Goal: Task Accomplishment & Management: Manage account settings

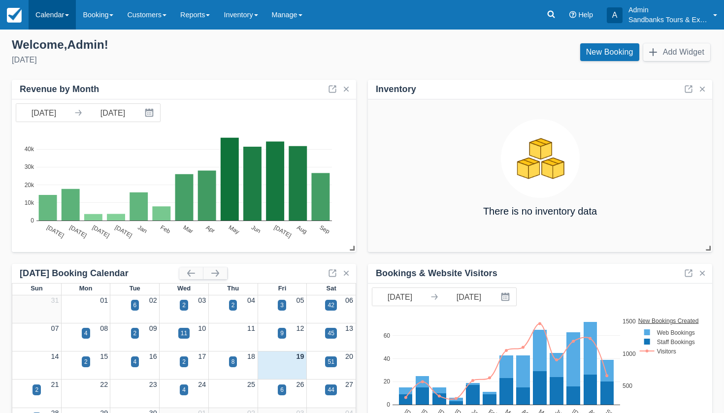
click at [73, 11] on link "Calendar" at bounding box center [52, 15] width 47 height 30
click at [436, 41] on div "New Booking Add Widget" at bounding box center [541, 54] width 358 height 27
click at [63, 21] on link "Calendar" at bounding box center [52, 15] width 47 height 30
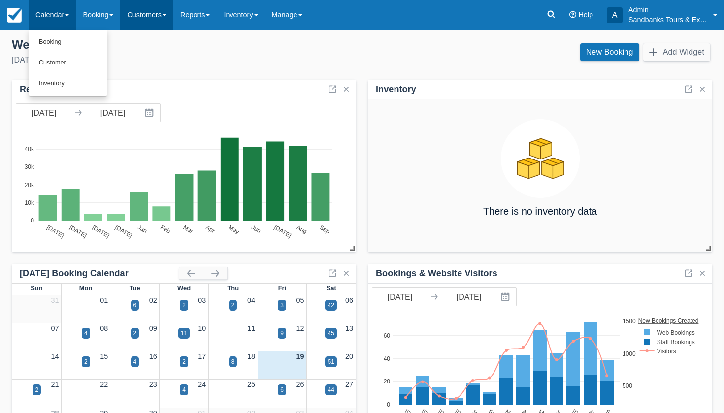
click at [160, 15] on link "Customers" at bounding box center [146, 15] width 53 height 30
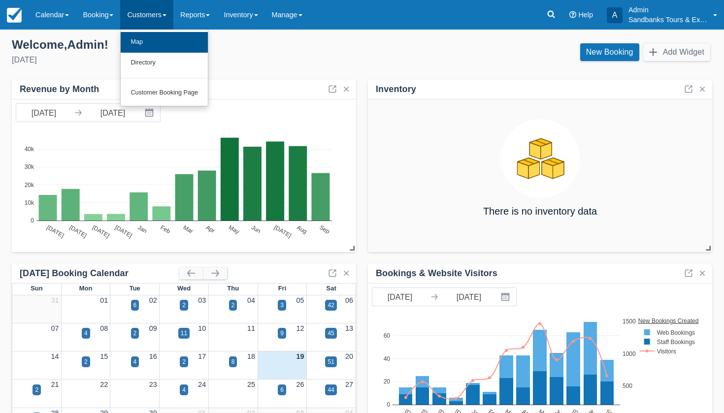
click at [153, 34] on link "Map" at bounding box center [164, 42] width 87 height 21
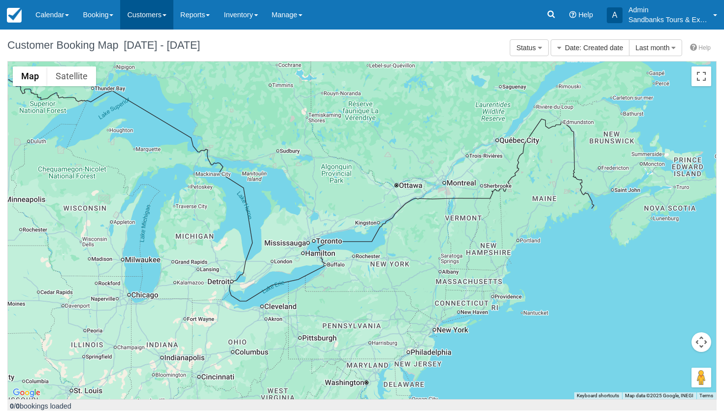
click at [151, 21] on link "Customers" at bounding box center [146, 15] width 53 height 30
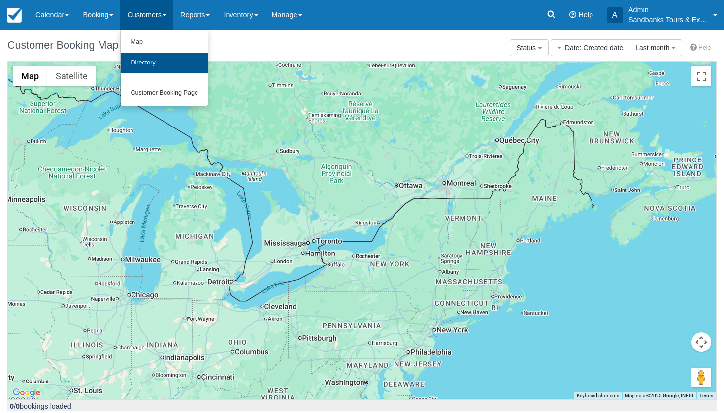
click at [153, 60] on link "Directory" at bounding box center [164, 63] width 87 height 21
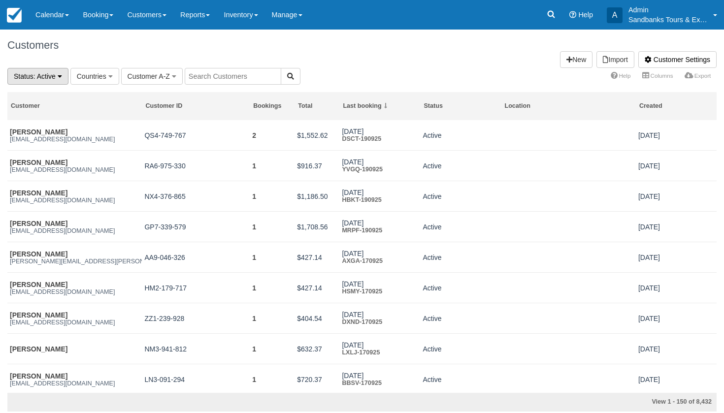
click at [37, 75] on span ": Active" at bounding box center [45, 76] width 22 height 8
click at [34, 132] on link "Blocked" at bounding box center [47, 138] width 78 height 14
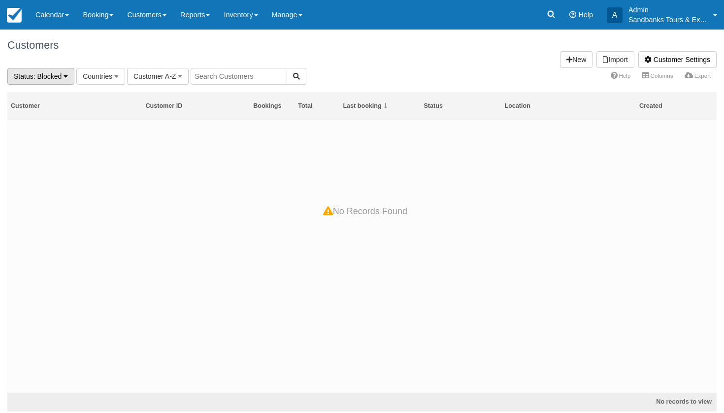
click at [46, 76] on span ": Blocked" at bounding box center [48, 76] width 29 height 8
click at [43, 91] on link "All" at bounding box center [47, 96] width 78 height 14
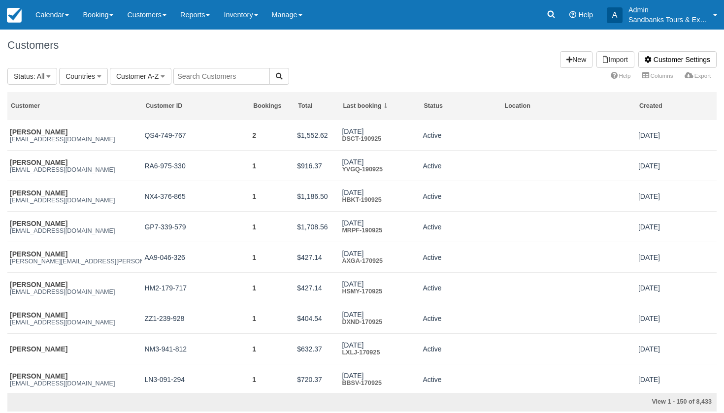
click at [114, 35] on div "Customers Customer Settings Import New" at bounding box center [362, 49] width 724 height 38
click at [102, 16] on link "Booking" at bounding box center [98, 15] width 44 height 30
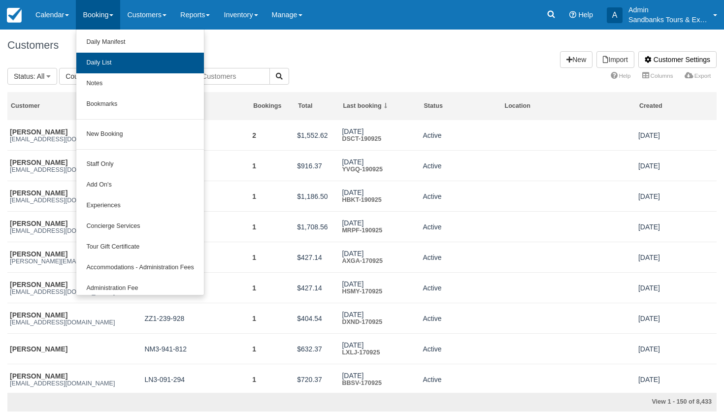
click at [111, 67] on link "Daily List" at bounding box center [139, 63] width 127 height 21
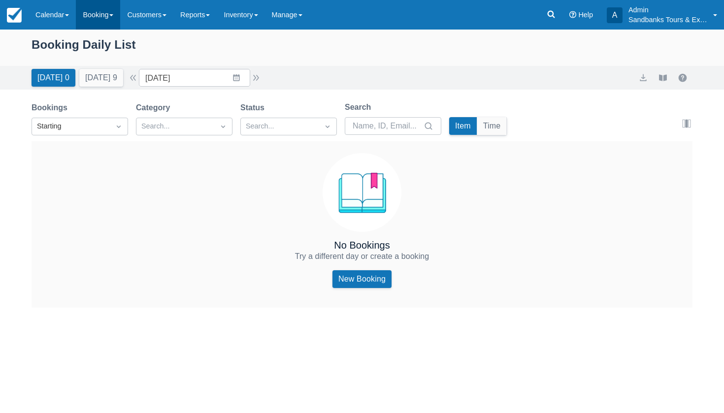
click at [83, 24] on link "Booking" at bounding box center [98, 15] width 44 height 30
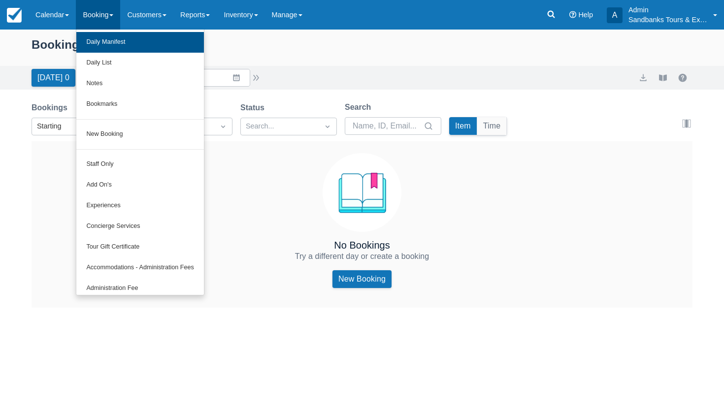
click at [87, 38] on link "Daily Manifest" at bounding box center [139, 42] width 127 height 21
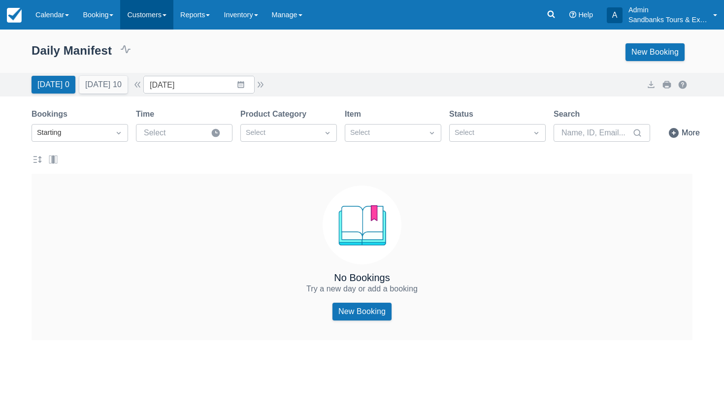
click at [150, 23] on link "Customers" at bounding box center [146, 15] width 53 height 30
click at [210, 10] on link "Reports" at bounding box center [194, 15] width 43 height 30
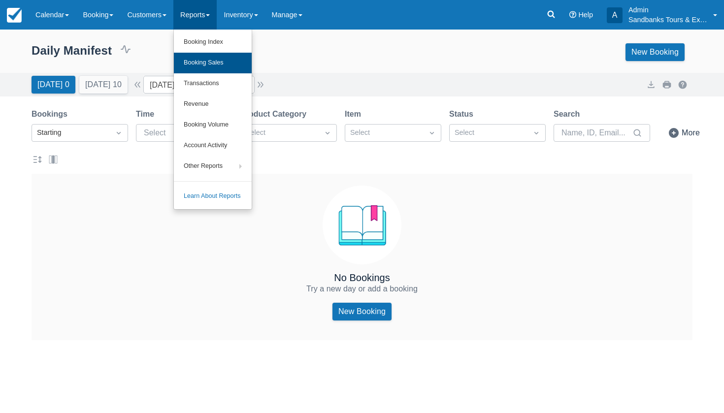
click at [213, 68] on link "Booking Sales" at bounding box center [213, 63] width 78 height 21
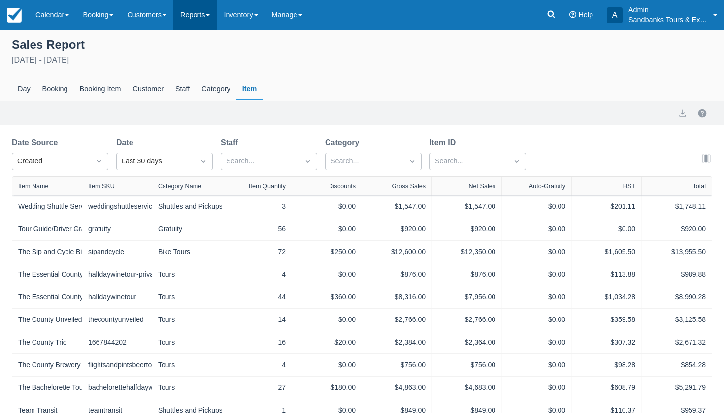
click at [202, 13] on link "Reports" at bounding box center [194, 15] width 43 height 30
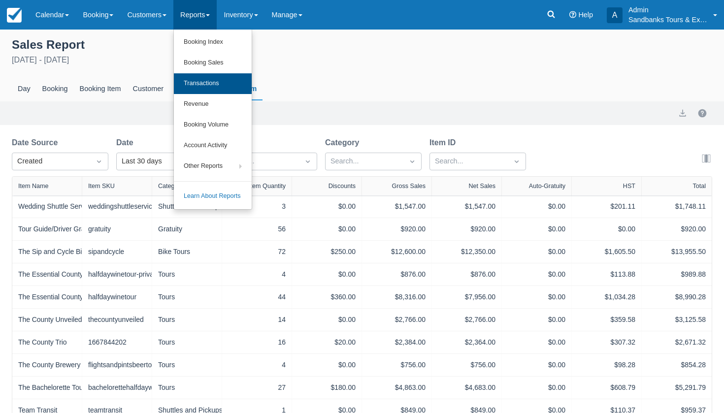
click at [214, 86] on link "Transactions" at bounding box center [213, 83] width 78 height 21
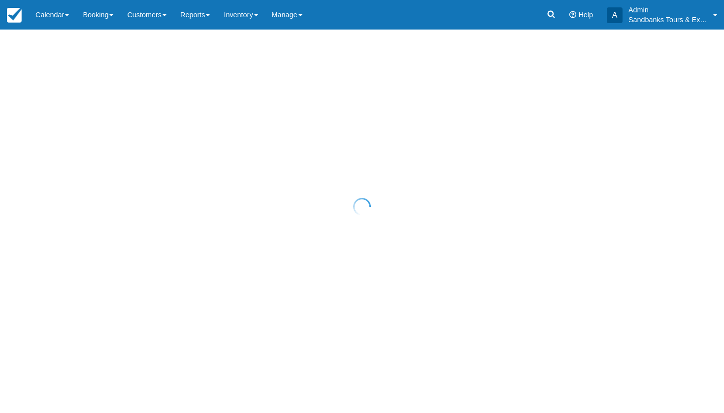
select select "10"
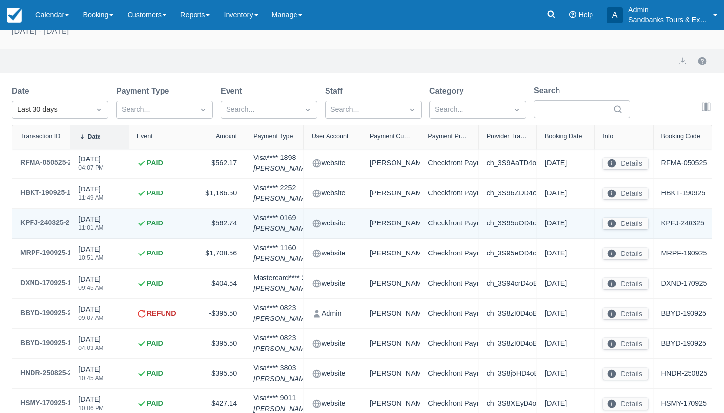
scroll to position [37, 0]
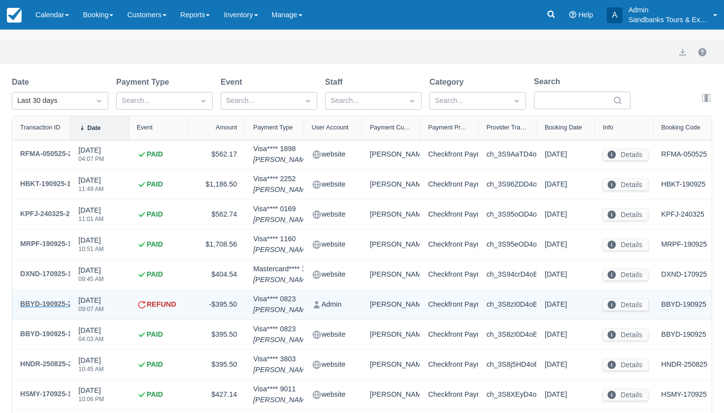
click at [58, 310] on div "BBYD-190925-2" at bounding box center [45, 304] width 51 height 12
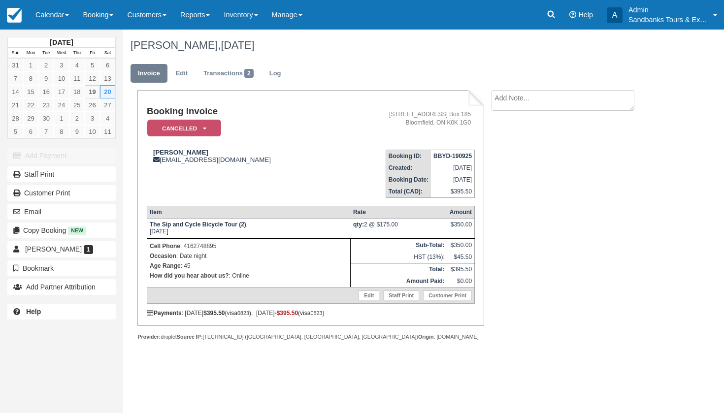
click at [206, 125] on em "Cancelled" at bounding box center [184, 128] width 74 height 17
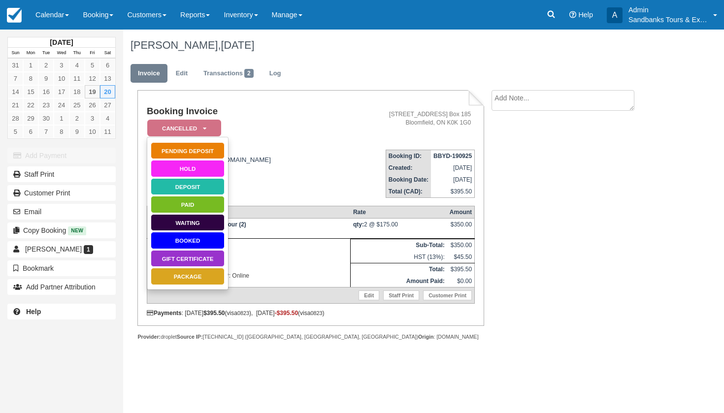
click at [193, 184] on link "Deposit" at bounding box center [188, 186] width 74 height 17
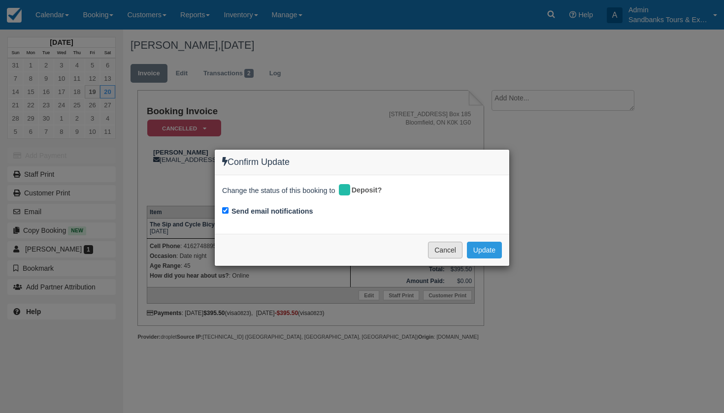
click at [447, 242] on button "Cancel" at bounding box center [445, 250] width 34 height 17
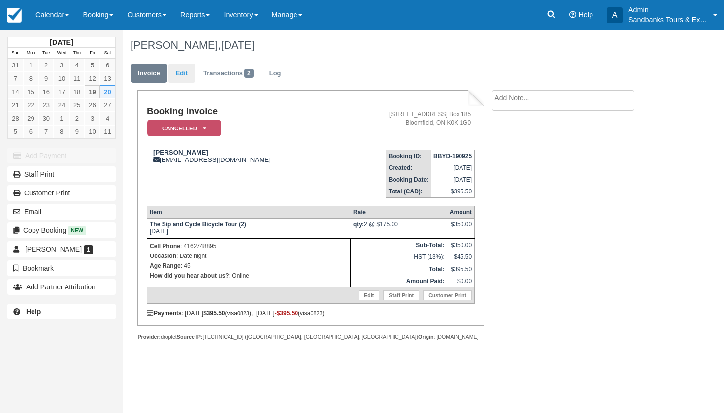
click at [189, 68] on link "Edit" at bounding box center [182, 73] width 27 height 19
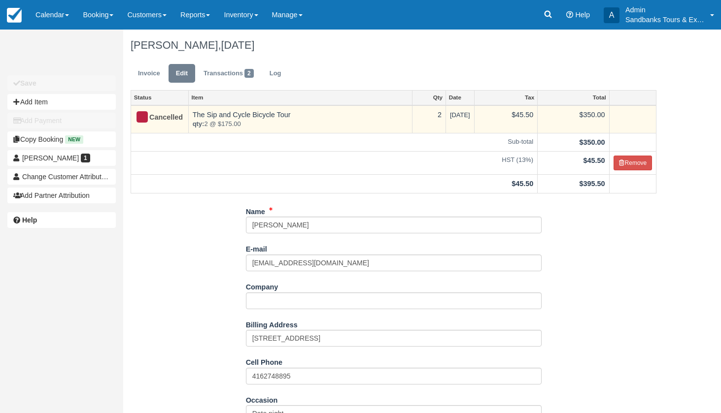
click at [218, 112] on td "The Sip and Cycle Bicycle Tour qty: 2 @ $175.00" at bounding box center [300, 119] width 224 height 28
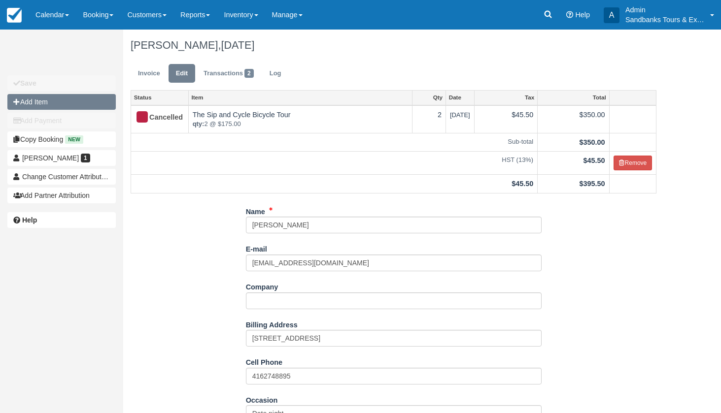
click at [72, 105] on button "Add Item" at bounding box center [61, 102] width 108 height 16
type input "0.00"
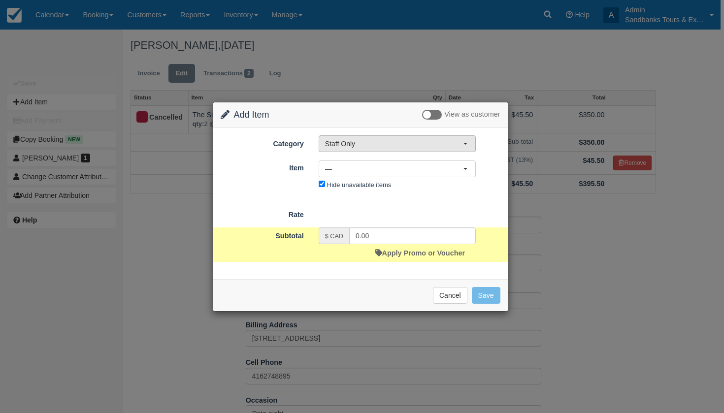
click at [346, 151] on button "Staff Only" at bounding box center [397, 144] width 157 height 17
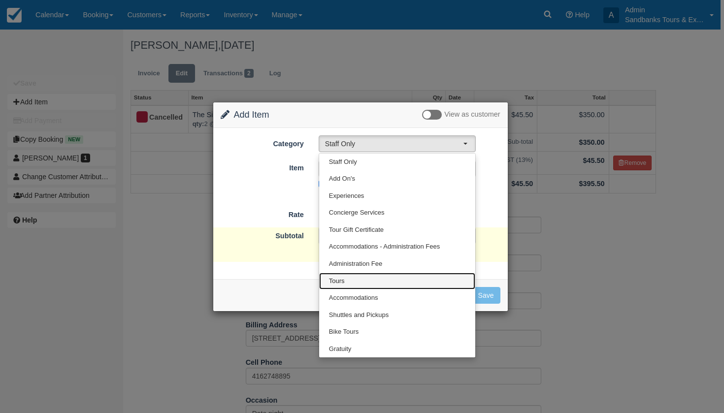
click at [351, 273] on link "Tours" at bounding box center [397, 281] width 156 height 17
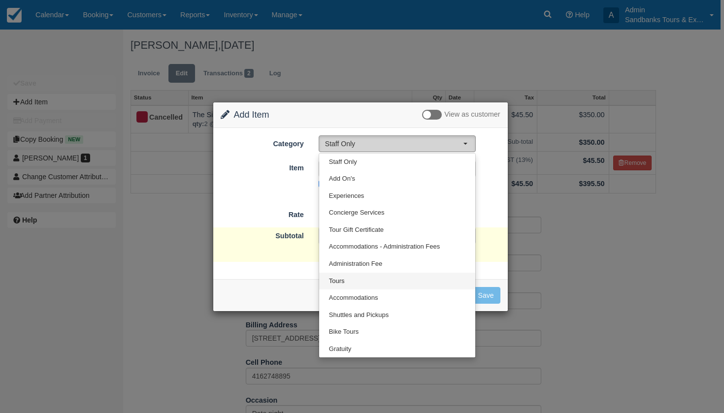
select select "2"
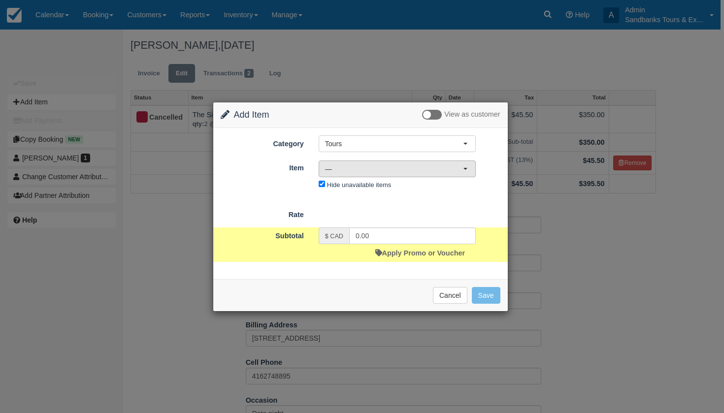
click at [364, 169] on span "—" at bounding box center [394, 169] width 138 height 10
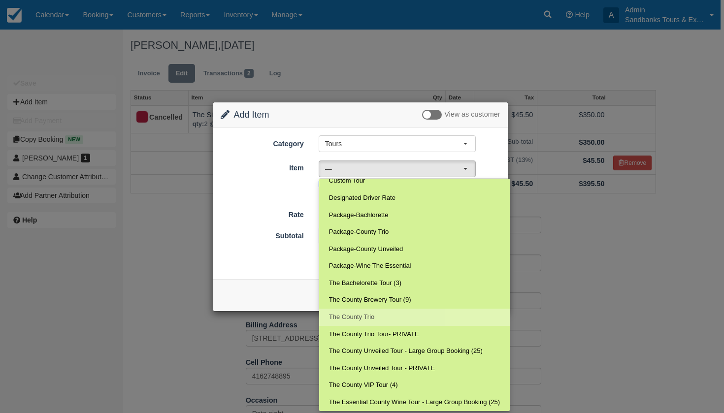
scroll to position [93, 0]
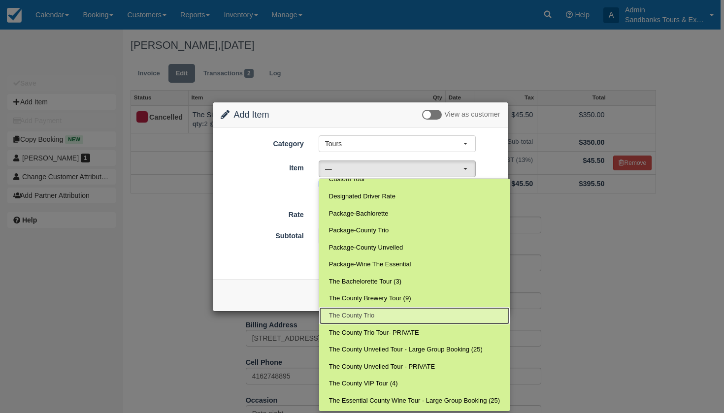
click at [387, 310] on link "The County Trio" at bounding box center [414, 315] width 191 height 17
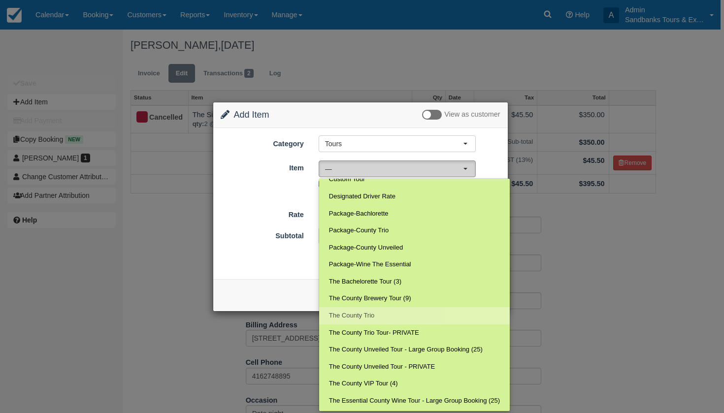
select select "152"
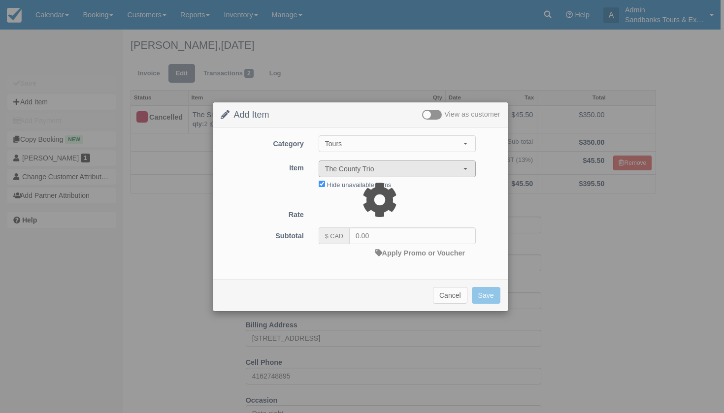
type input "149.00"
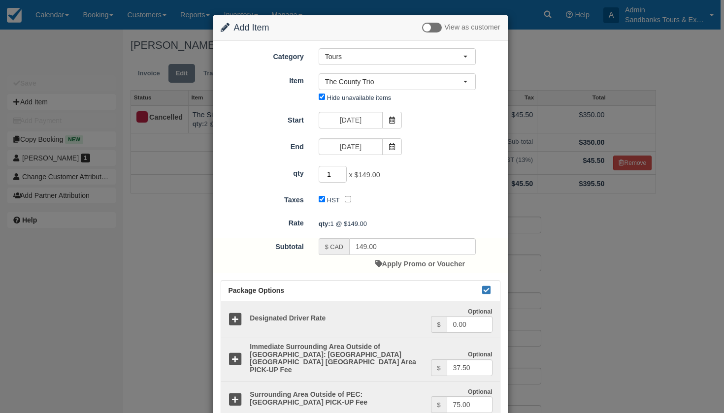
type input "2"
click at [340, 171] on input "2" at bounding box center [333, 174] width 29 height 17
type input "298.00"
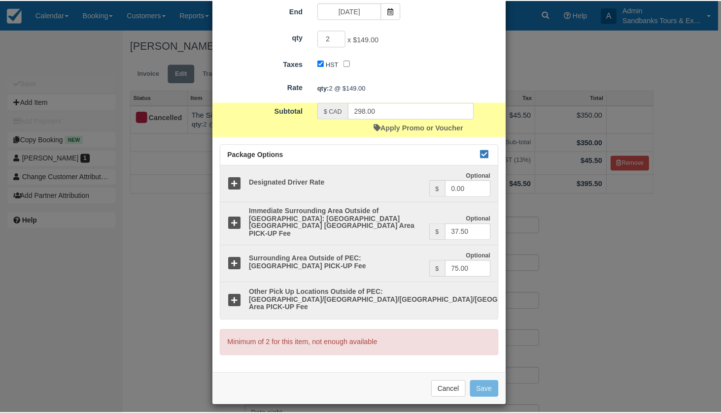
scroll to position [136, 0]
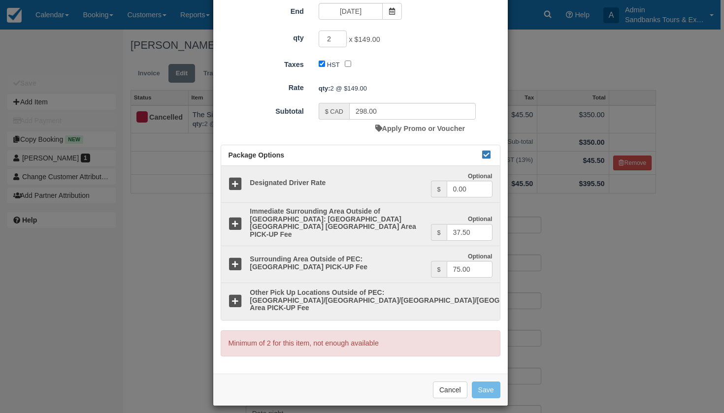
click at [672, 296] on div "Change Item Add Item View as customer Category Tours Staff Only Add On's Experi…" at bounding box center [362, 206] width 724 height 413
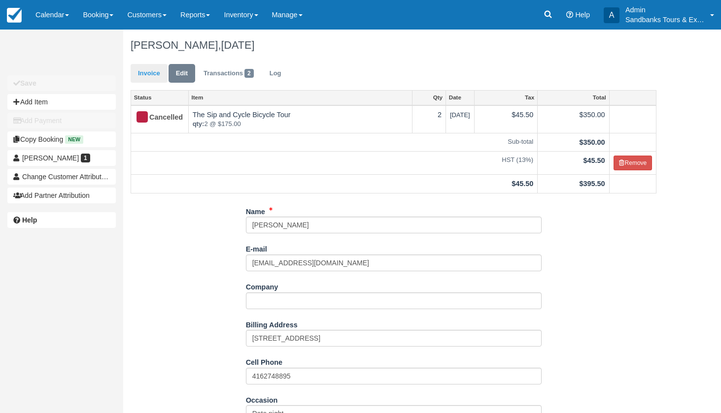
click at [149, 74] on link "Invoice" at bounding box center [149, 73] width 37 height 19
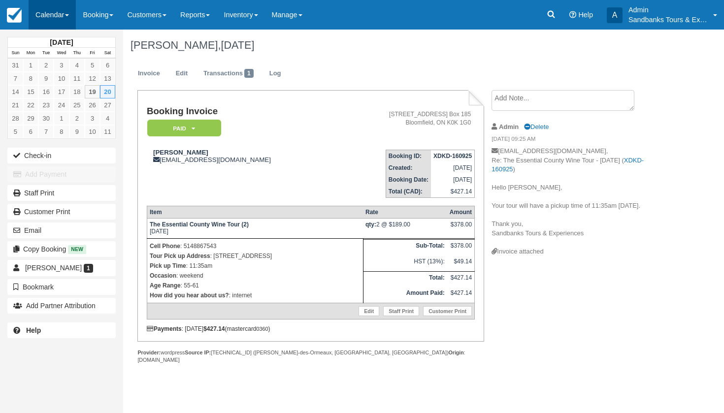
click at [56, 18] on link "Calendar" at bounding box center [52, 15] width 47 height 30
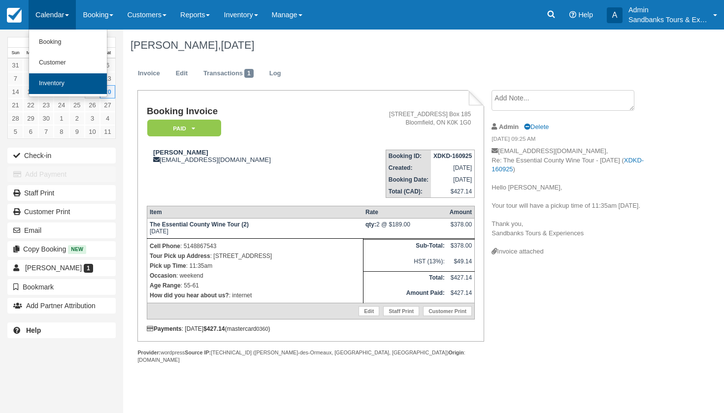
click at [61, 88] on link "Inventory" at bounding box center [68, 83] width 78 height 21
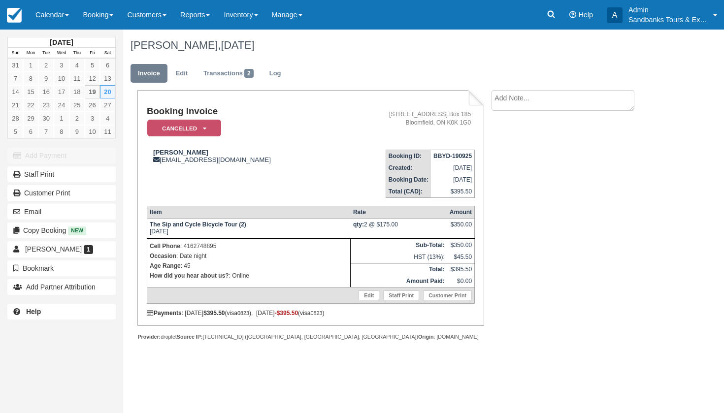
click at [197, 131] on em "Cancelled" at bounding box center [184, 128] width 74 height 17
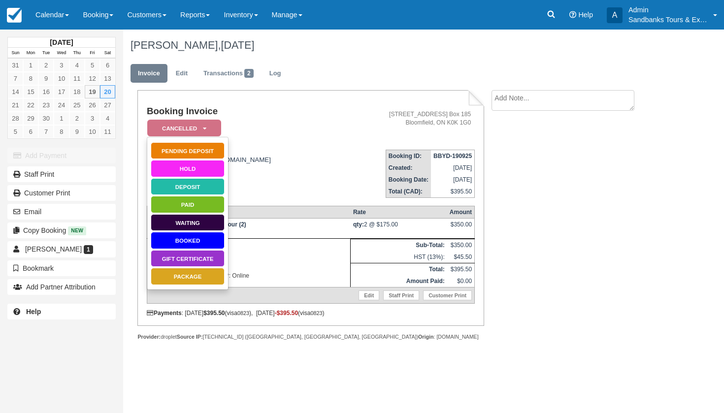
click at [189, 185] on link "Deposit" at bounding box center [188, 186] width 74 height 17
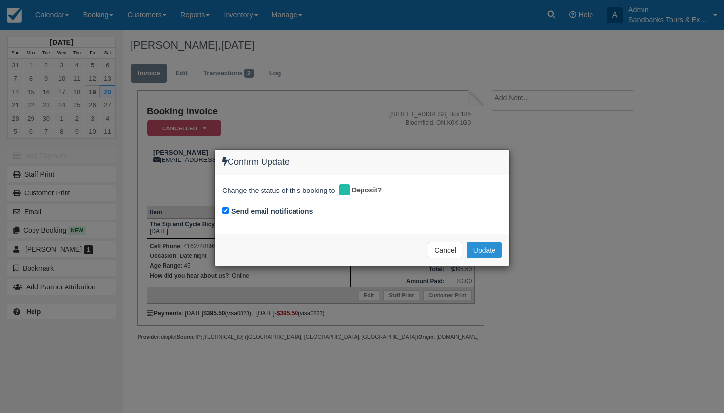
click at [485, 244] on button "Update" at bounding box center [484, 250] width 35 height 17
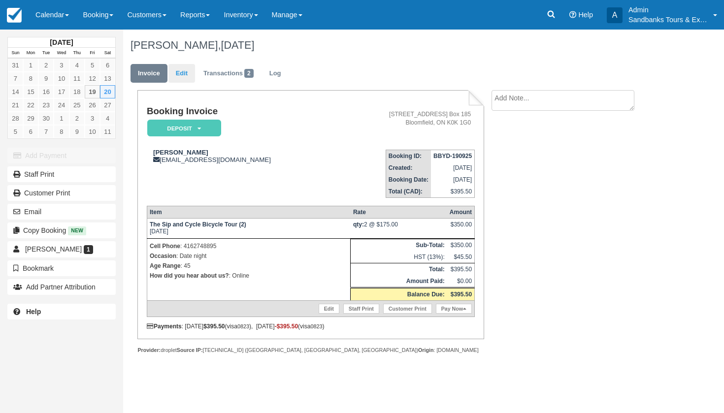
click at [182, 78] on link "Edit" at bounding box center [182, 73] width 27 height 19
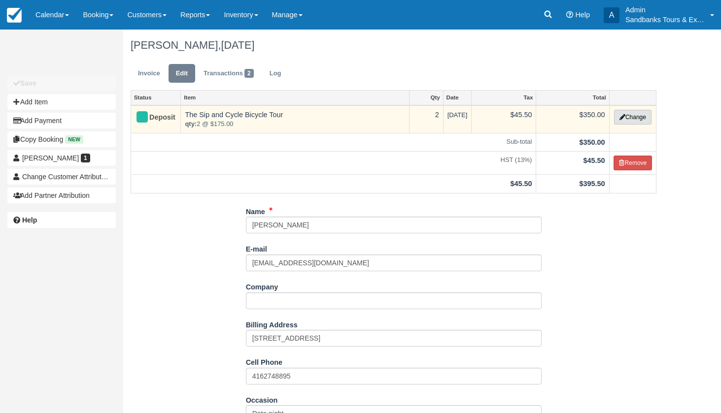
click at [646, 119] on button "Change" at bounding box center [632, 117] width 37 height 15
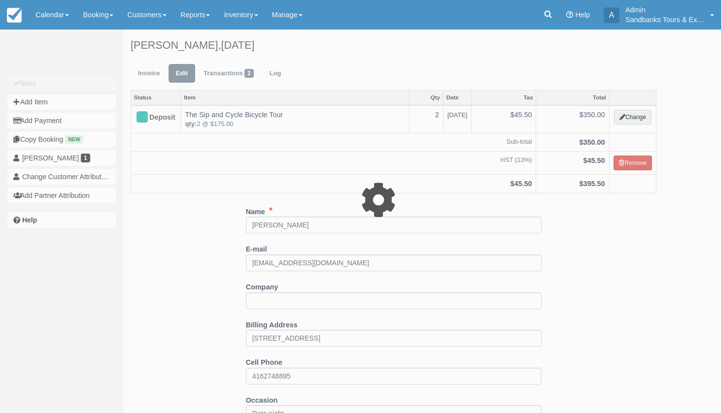
select select "40"
type input "350.00"
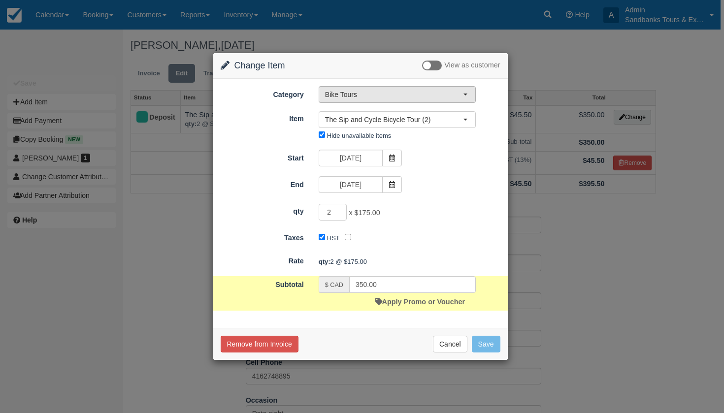
click at [369, 87] on button "Bike Tours" at bounding box center [397, 94] width 157 height 17
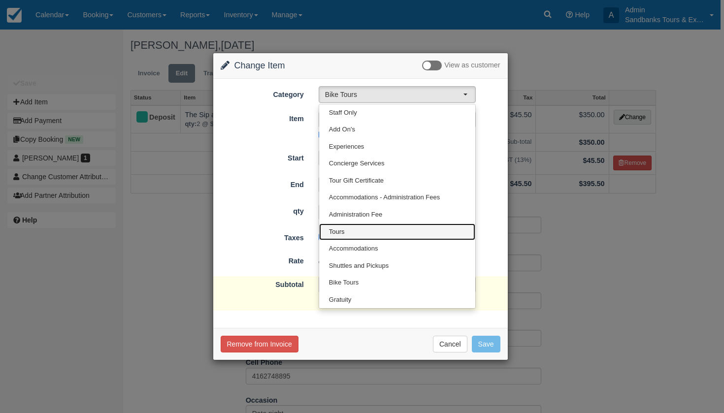
click at [347, 232] on link "Tours" at bounding box center [397, 232] width 156 height 17
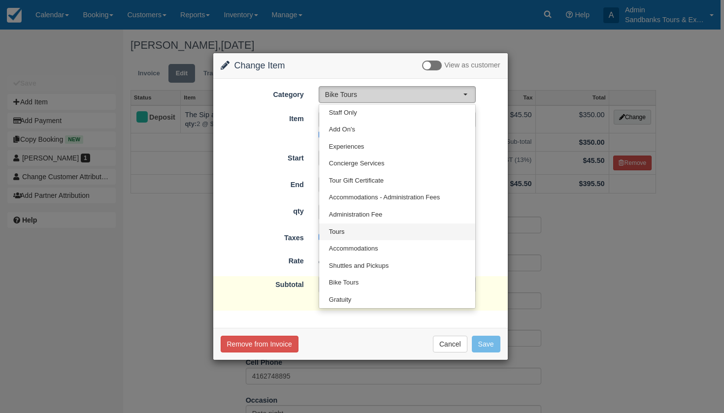
select select "2"
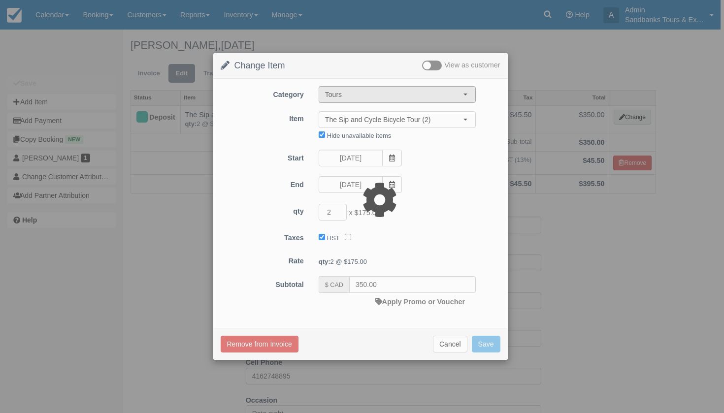
type input "378.00"
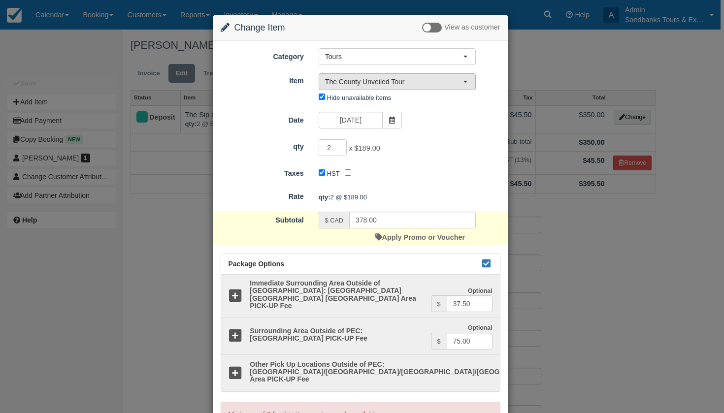
click at [404, 76] on button "The County Unveiled Tour" at bounding box center [397, 81] width 157 height 17
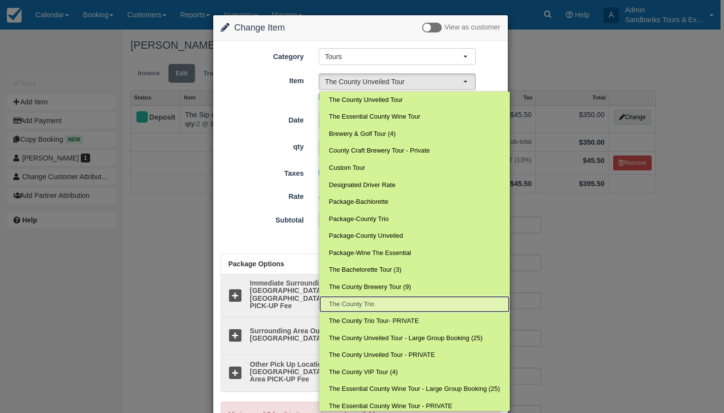
click at [368, 302] on span "The County Trio" at bounding box center [352, 304] width 46 height 9
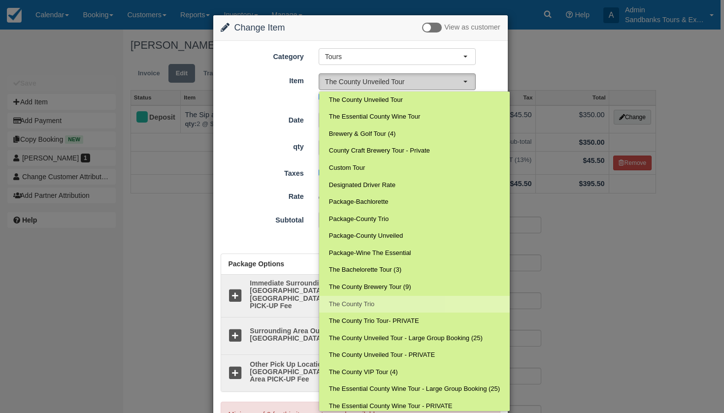
select select "152"
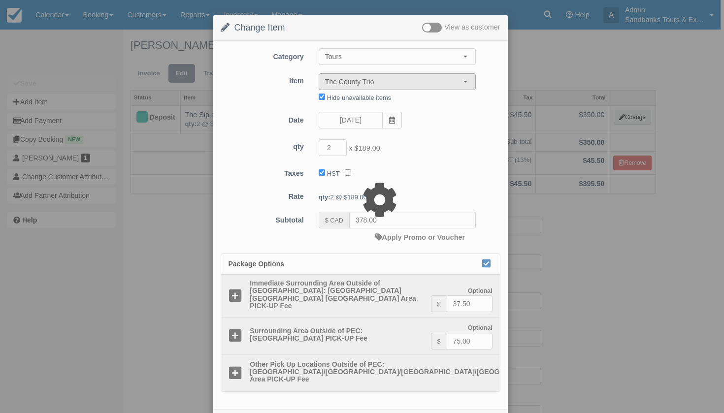
type input "298.00"
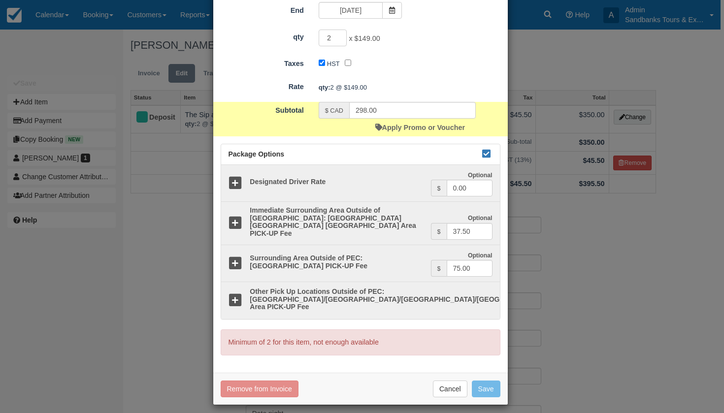
scroll to position [136, 0]
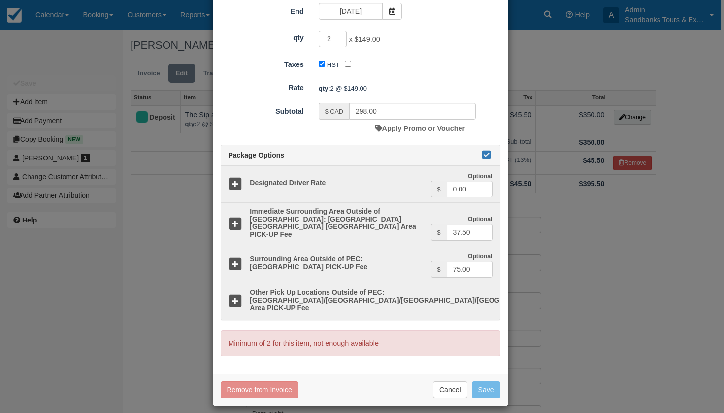
click at [488, 154] on icon at bounding box center [487, 154] width 12 height 7
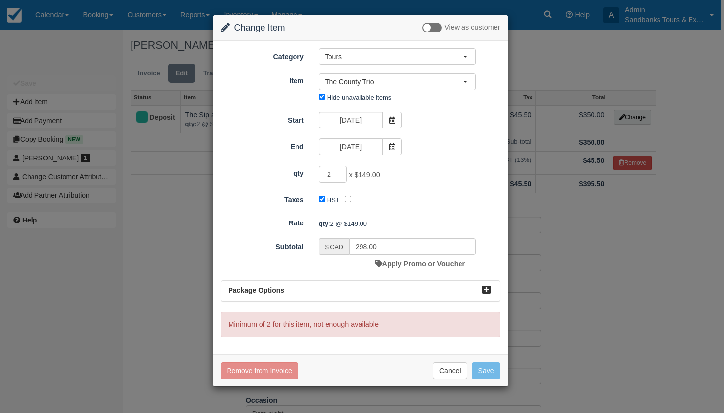
scroll to position [0, 0]
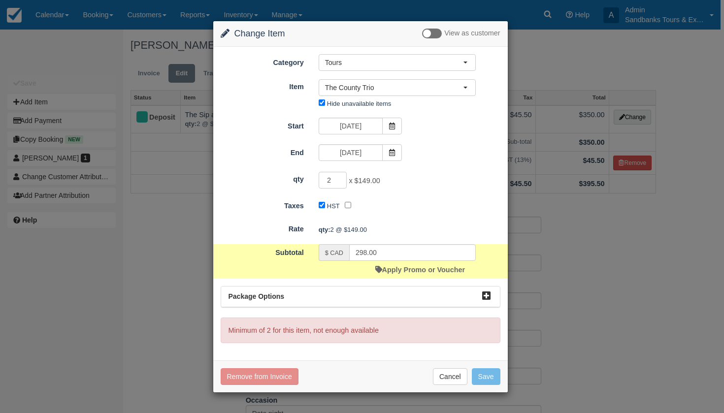
click at [435, 33] on label at bounding box center [432, 34] width 20 height 10
click at [422, 34] on input "checkbox" at bounding box center [422, 34] width 0 height 0
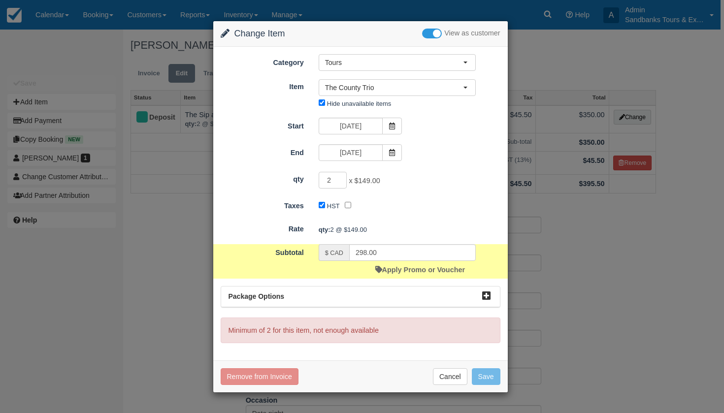
click at [435, 33] on label at bounding box center [432, 34] width 20 height 10
click at [422, 34] on input "checkbox" at bounding box center [422, 34] width 0 height 0
type input "3"
click at [343, 177] on input "3" at bounding box center [333, 180] width 29 height 17
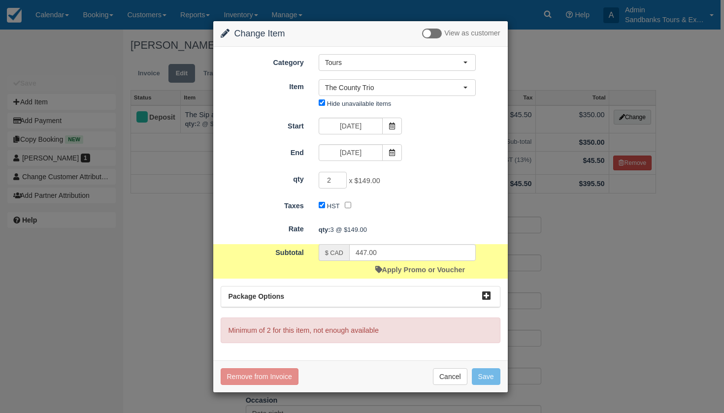
click at [341, 185] on input "2" at bounding box center [333, 180] width 29 height 17
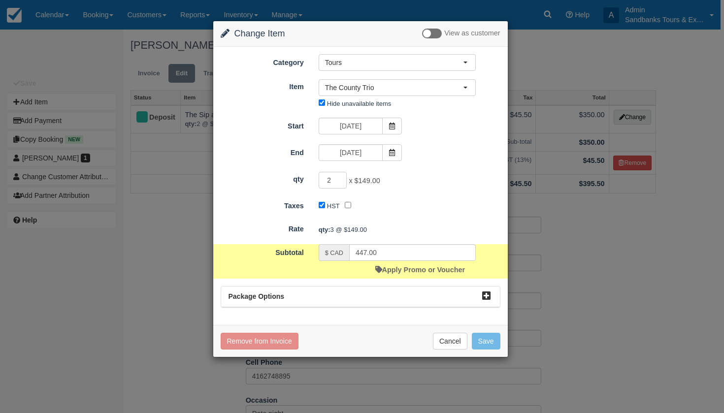
click at [341, 185] on input "2" at bounding box center [333, 180] width 29 height 17
type input "298.00"
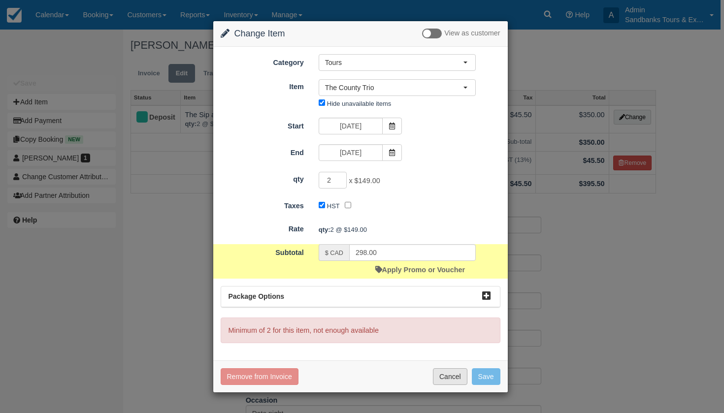
click at [447, 373] on button "Cancel" at bounding box center [450, 377] width 34 height 17
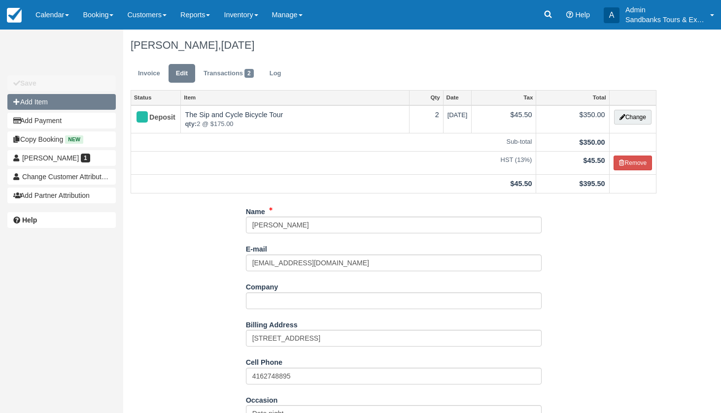
click at [79, 109] on button "Add Item" at bounding box center [61, 102] width 108 height 16
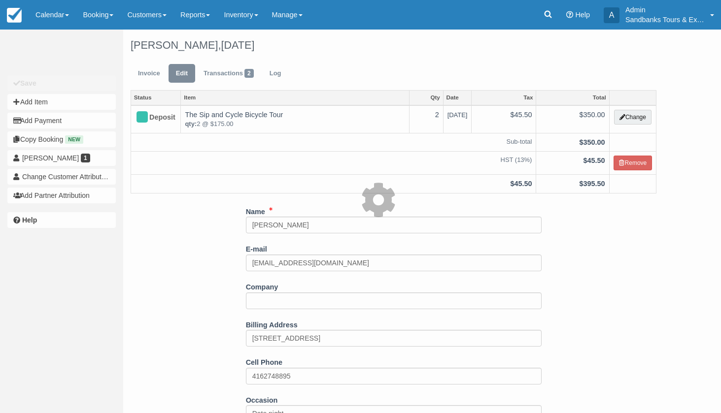
select select "41"
type input "0.00"
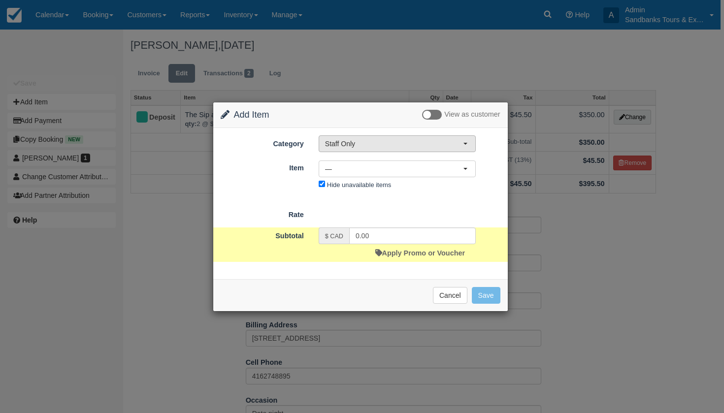
click at [367, 141] on span "Staff Only" at bounding box center [394, 144] width 138 height 10
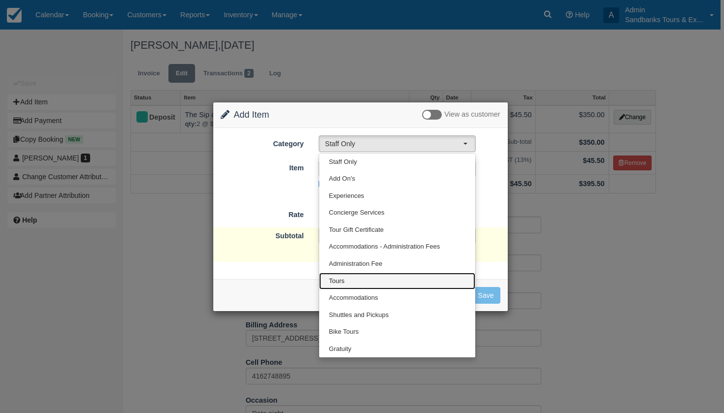
click at [355, 277] on link "Tours" at bounding box center [397, 281] width 156 height 17
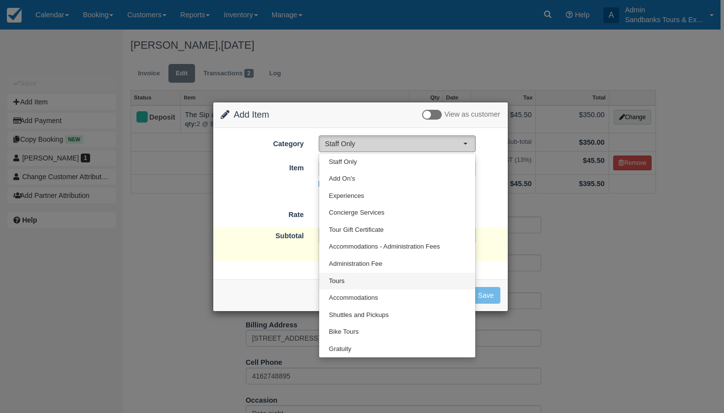
select select "2"
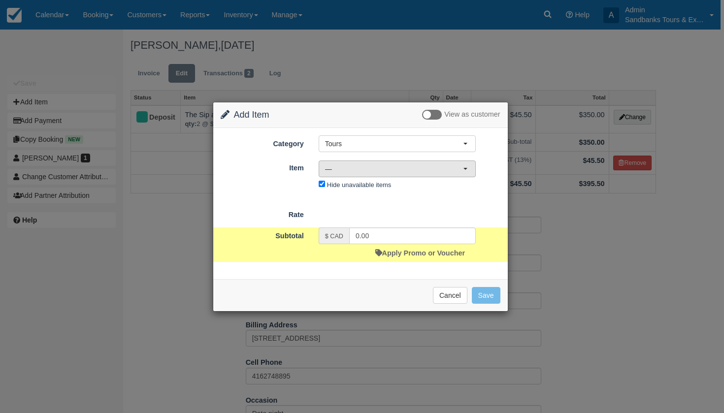
click at [367, 173] on span "—" at bounding box center [394, 169] width 138 height 10
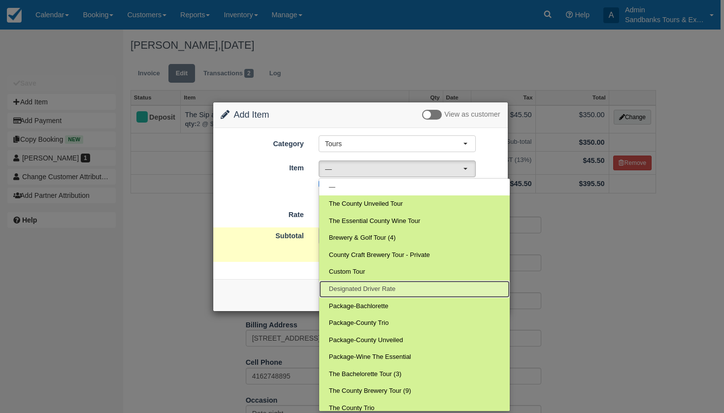
click at [367, 293] on link "Designated Driver Rate" at bounding box center [414, 289] width 191 height 17
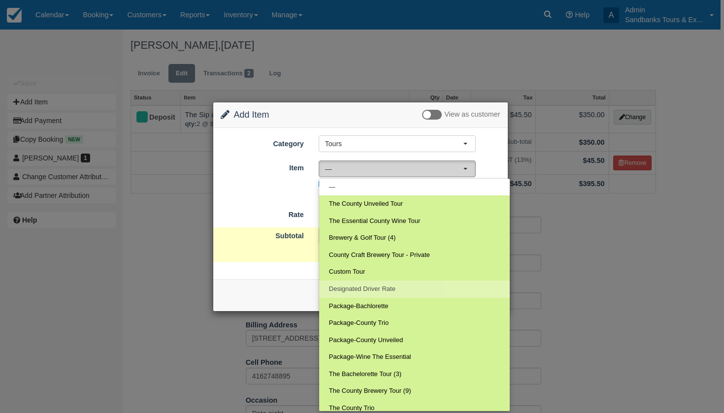
select select "76"
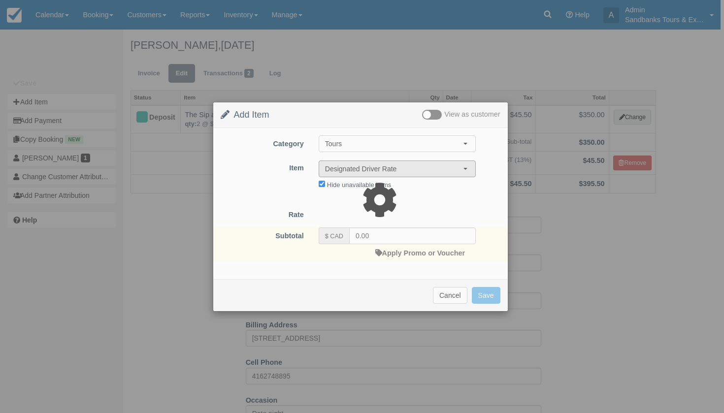
type input "120.00"
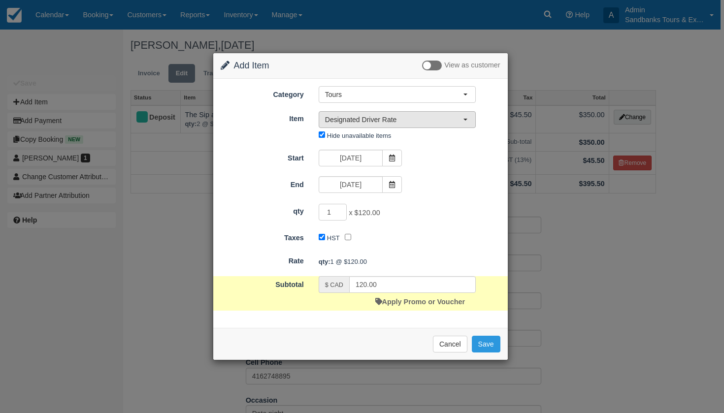
click at [362, 122] on span "Designated Driver Rate" at bounding box center [394, 120] width 138 height 10
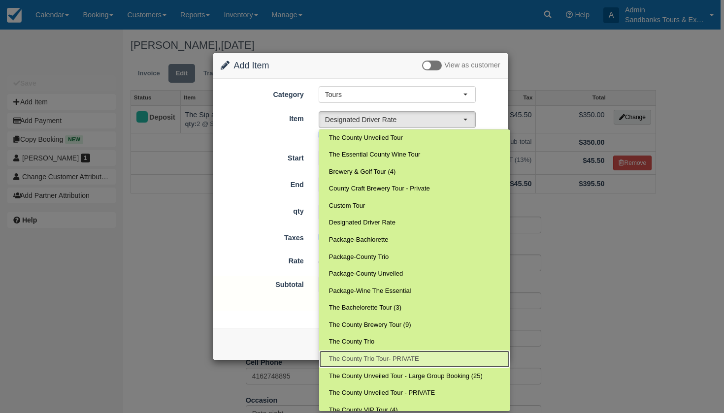
click at [386, 351] on link "The County Trio Tour- PRIVATE" at bounding box center [414, 359] width 191 height 17
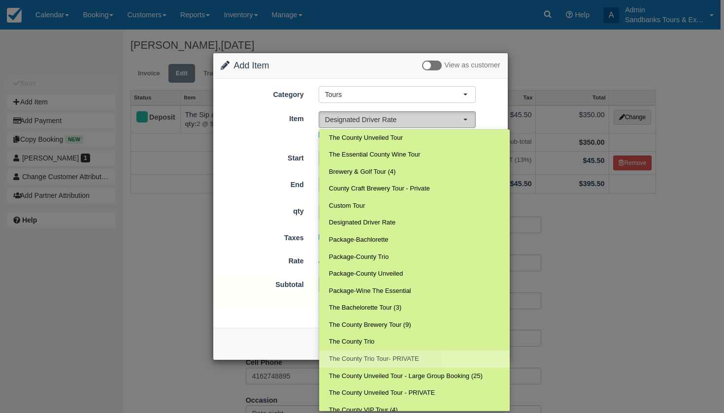
select select "155"
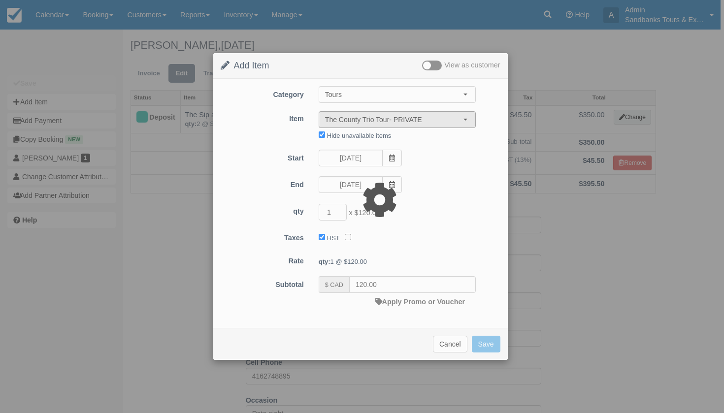
type input "378.00"
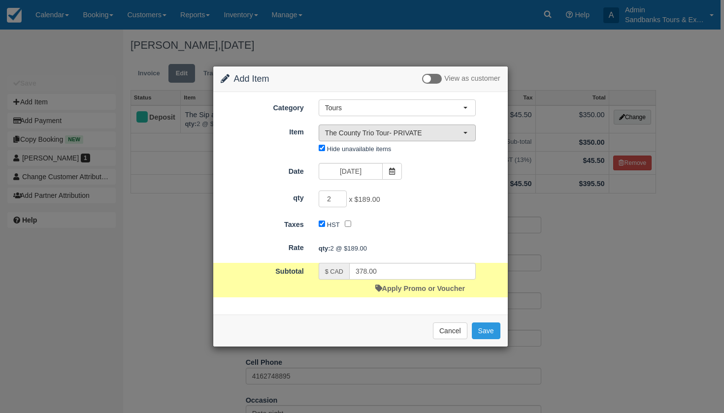
click at [371, 131] on span "The County Trio Tour- PRIVATE" at bounding box center [394, 133] width 138 height 10
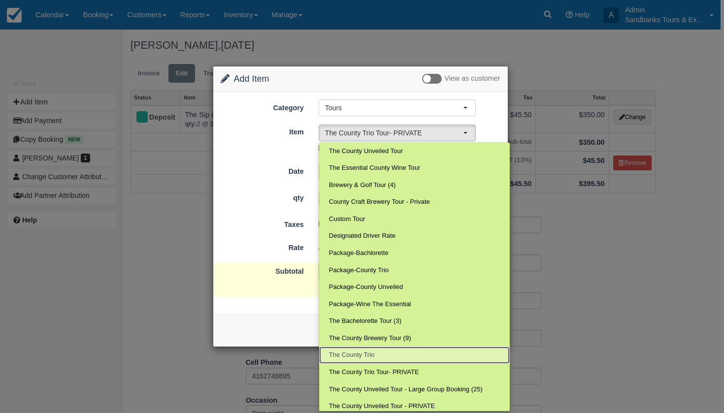
click at [370, 347] on link "The County Trio" at bounding box center [414, 355] width 191 height 17
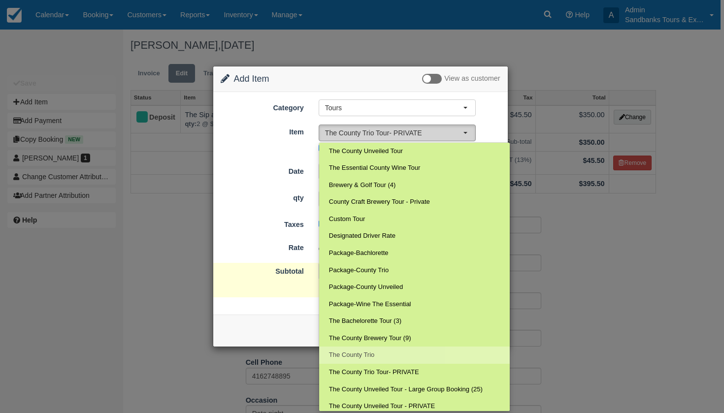
select select "152"
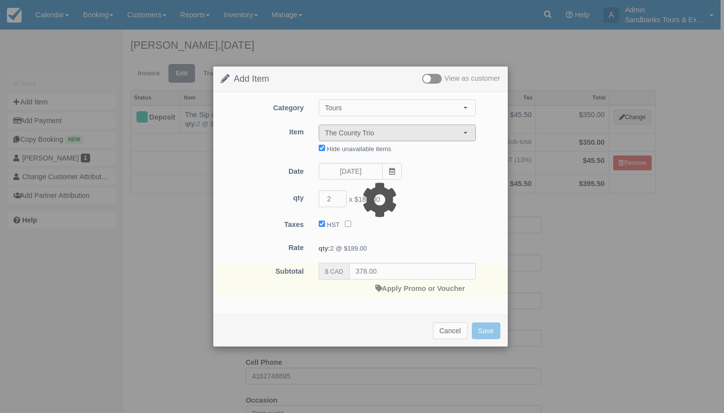
type input "298.00"
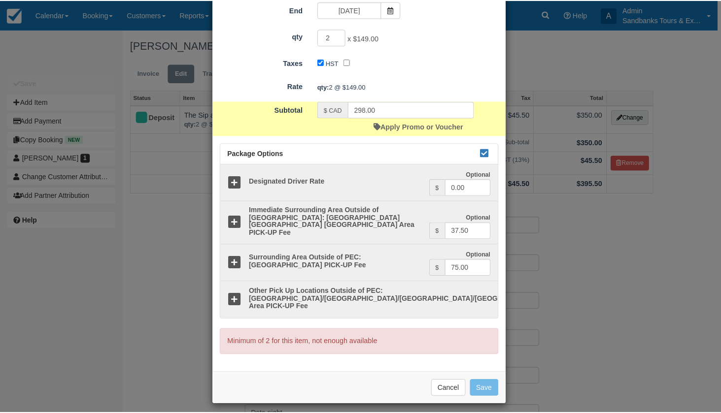
scroll to position [136, 0]
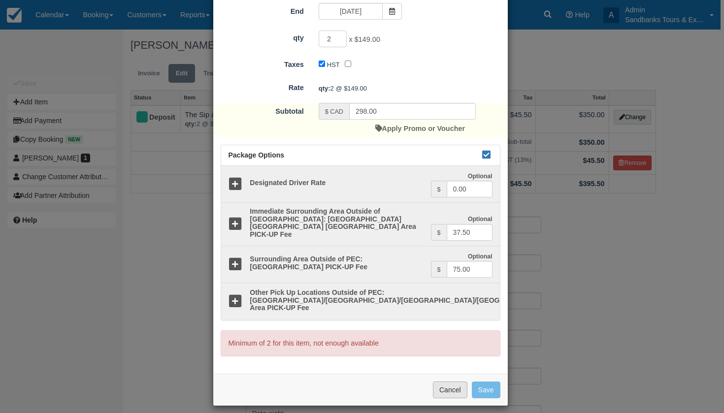
click at [449, 382] on button "Cancel" at bounding box center [450, 390] width 34 height 17
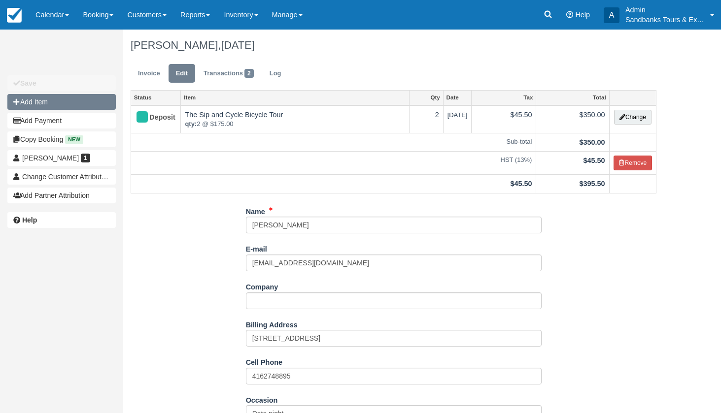
click at [76, 102] on button "Add Item" at bounding box center [61, 102] width 108 height 16
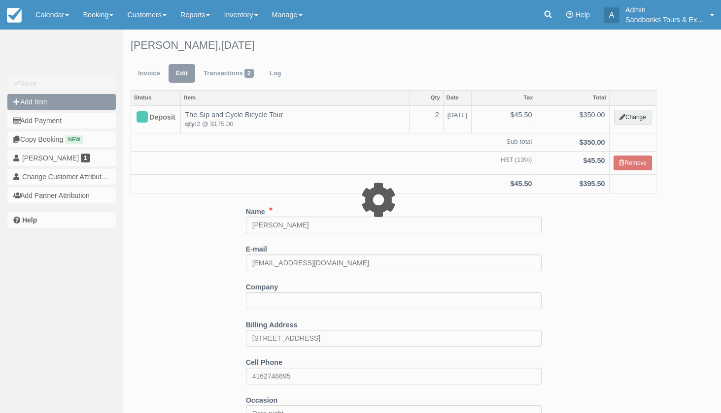
select select "41"
type input "0.00"
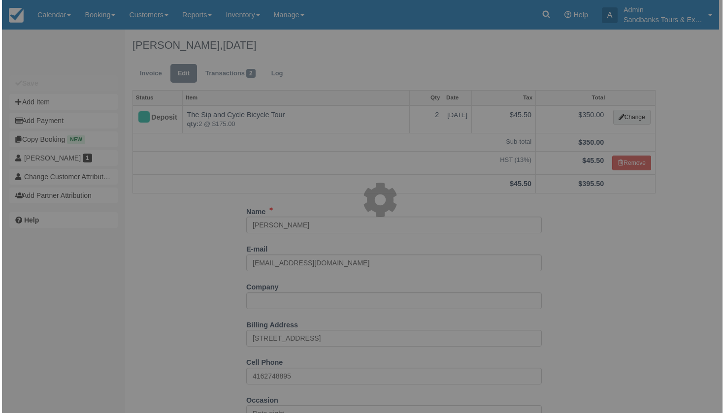
scroll to position [0, 0]
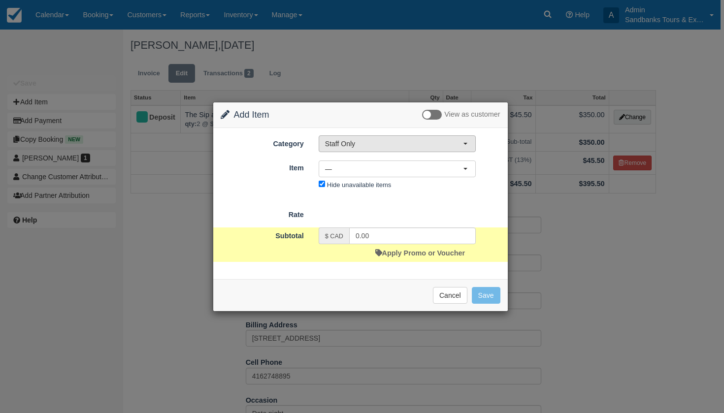
click at [353, 144] on span "Staff Only" at bounding box center [394, 144] width 138 height 10
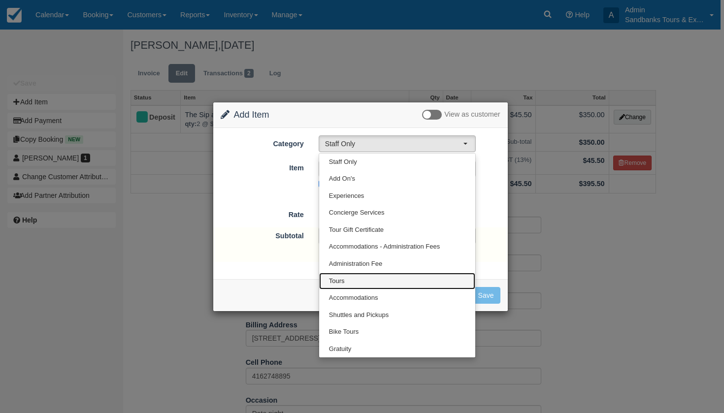
click at [349, 276] on link "Tours" at bounding box center [397, 281] width 156 height 17
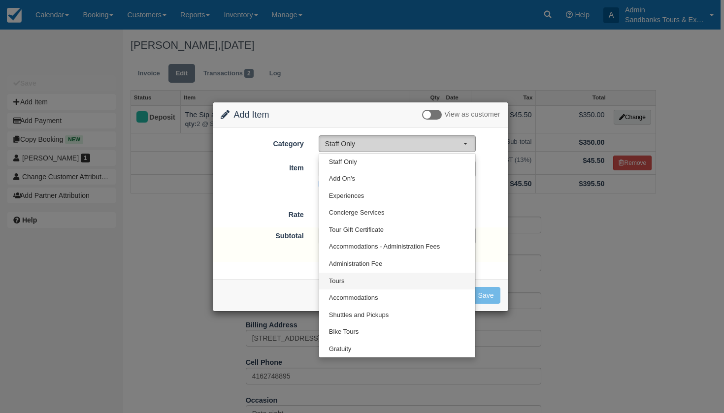
select select "2"
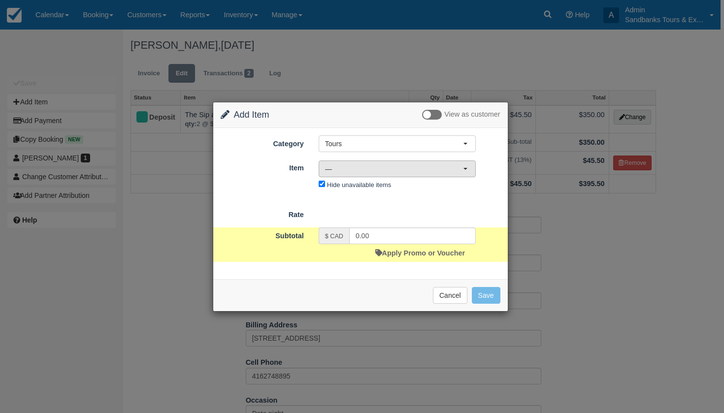
click at [362, 166] on span "—" at bounding box center [394, 169] width 138 height 10
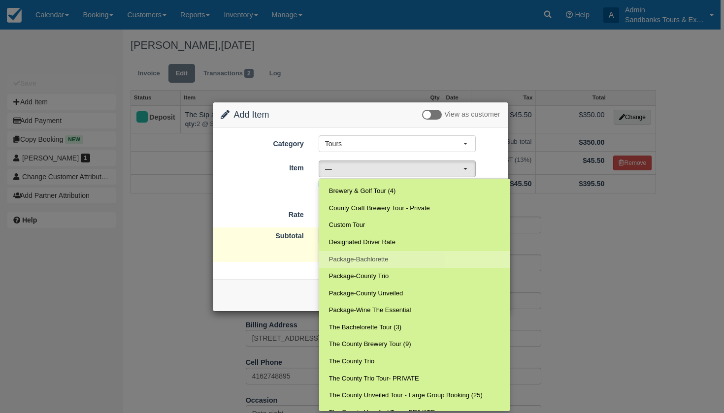
scroll to position [48, 0]
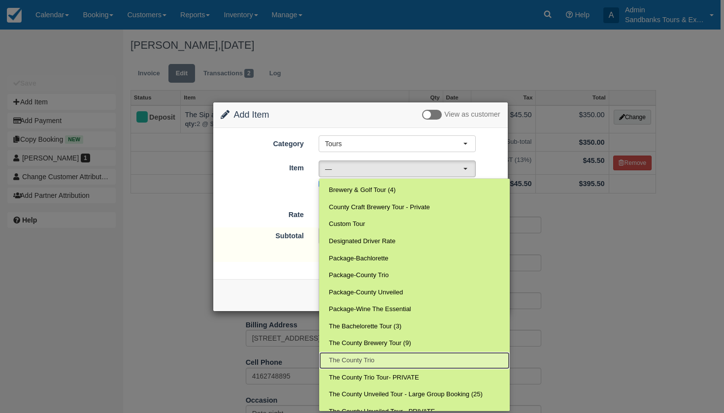
click at [372, 356] on span "The County Trio" at bounding box center [352, 360] width 46 height 9
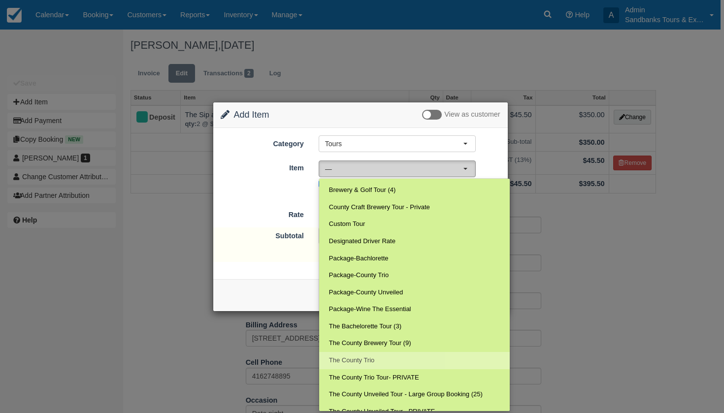
select select "152"
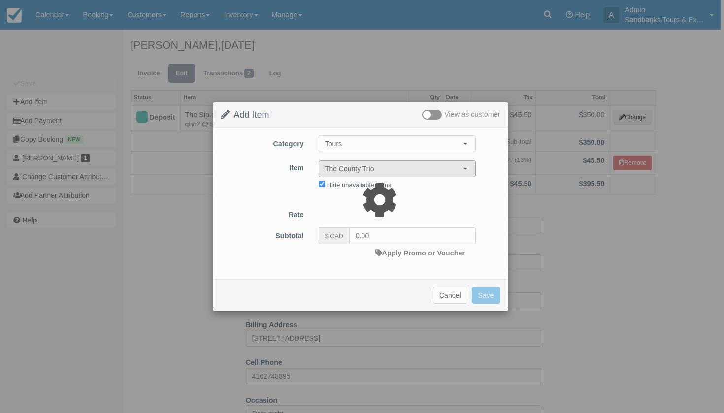
type input "149.00"
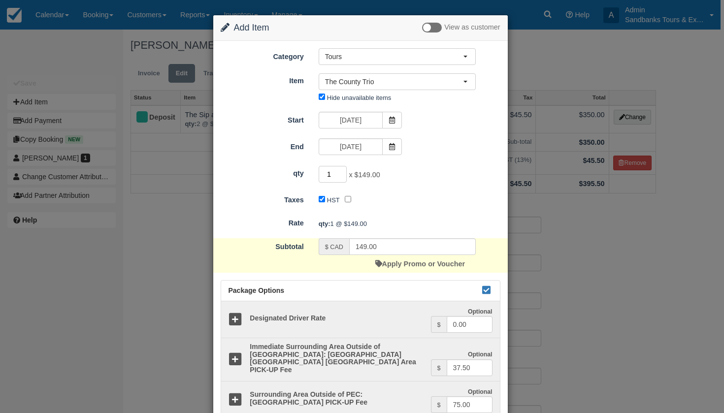
type input "2"
click at [342, 173] on input "2" at bounding box center [333, 174] width 29 height 17
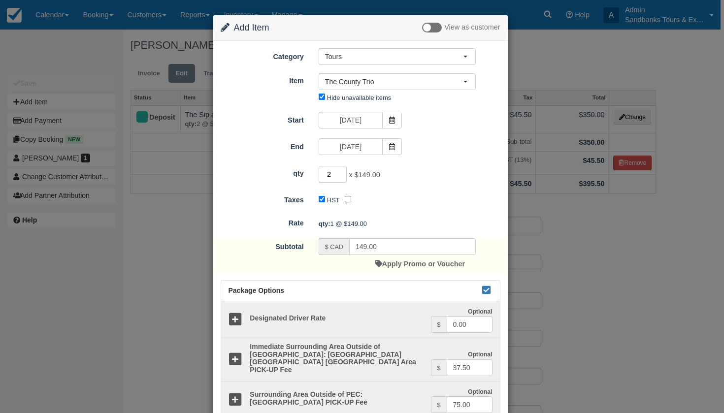
type input "298.00"
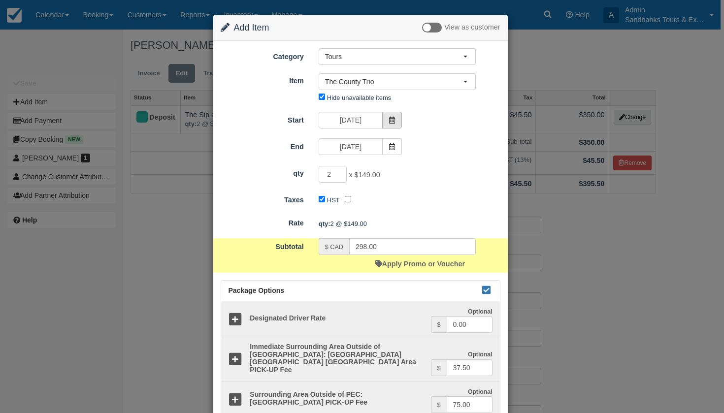
click at [391, 116] on span at bounding box center [392, 120] width 20 height 17
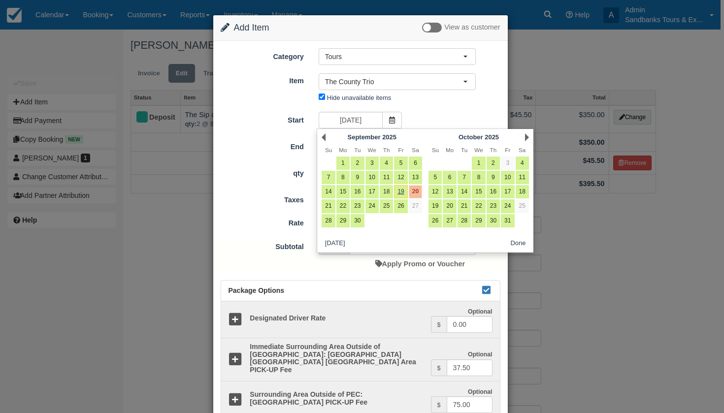
click at [418, 193] on link "20" at bounding box center [415, 191] width 13 height 13
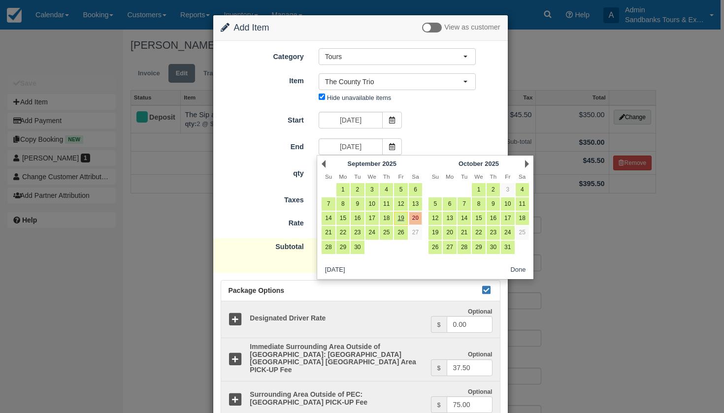
click at [420, 219] on link "20" at bounding box center [415, 218] width 13 height 13
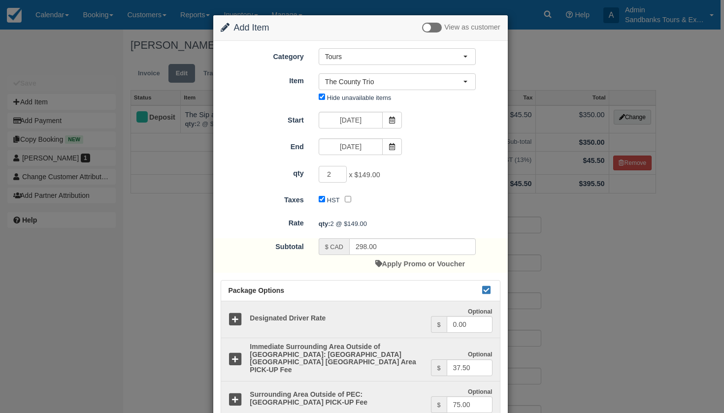
click at [431, 127] on div "Start 09/20/25" at bounding box center [360, 121] width 295 height 19
click at [581, 235] on div "Change Item Add Item View as customer Category Tours Staff Only Add On's Experi…" at bounding box center [362, 206] width 724 height 413
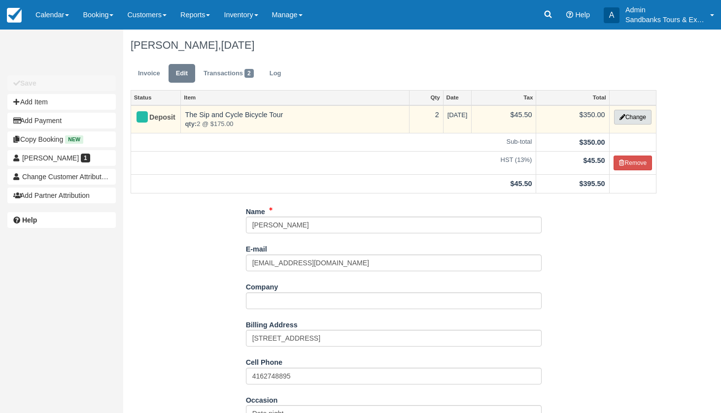
click at [637, 115] on button "Change" at bounding box center [632, 117] width 37 height 15
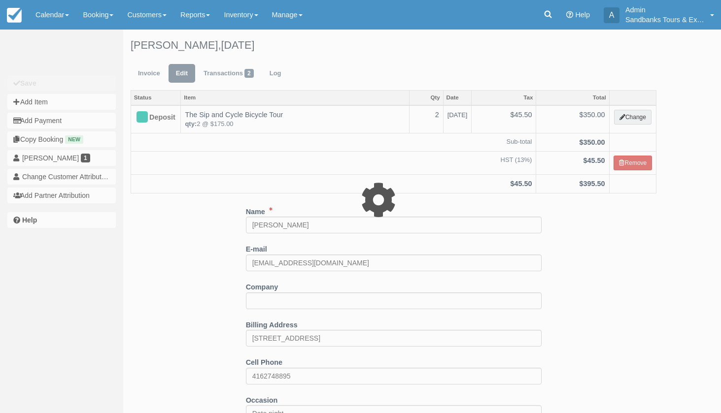
select select "40"
type input "350.00"
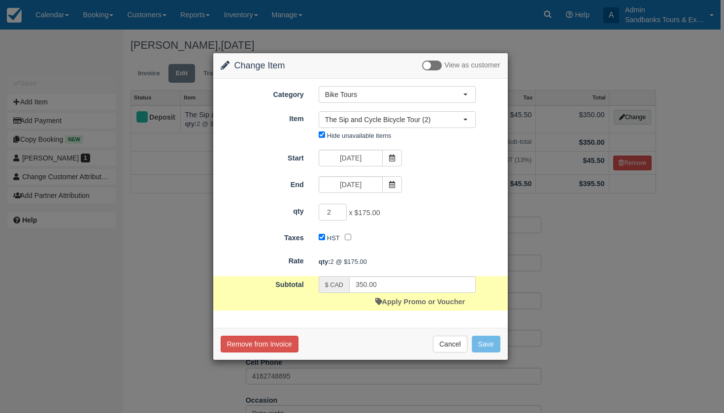
click at [356, 102] on div "Category Bike Tours Staff Only Add On's Experiences Concierge Services Tour Gif…" at bounding box center [361, 114] width 280 height 57
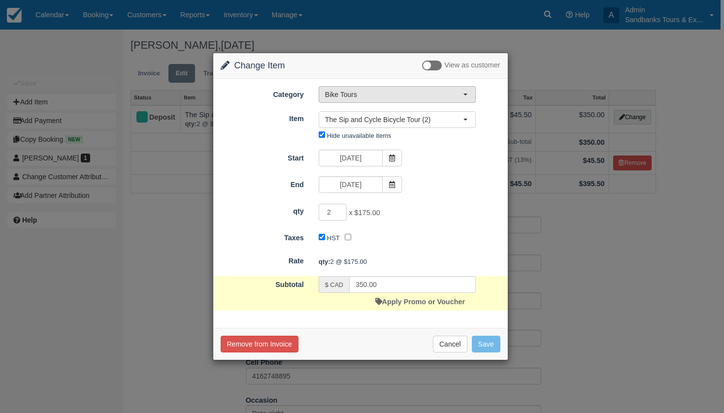
click at [356, 99] on span "Bike Tours" at bounding box center [394, 95] width 138 height 10
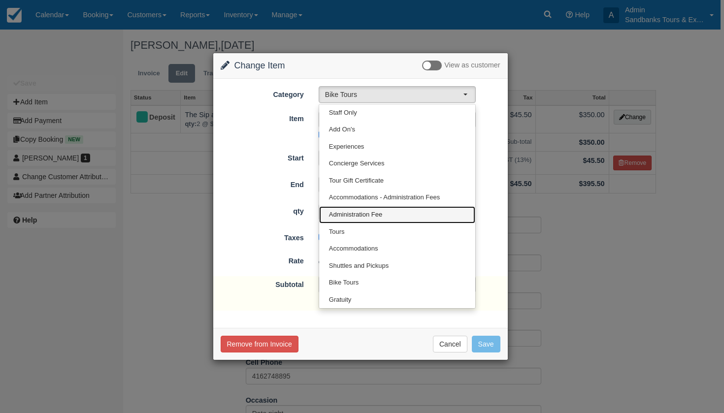
click at [353, 221] on link "Administration Fee" at bounding box center [397, 214] width 156 height 17
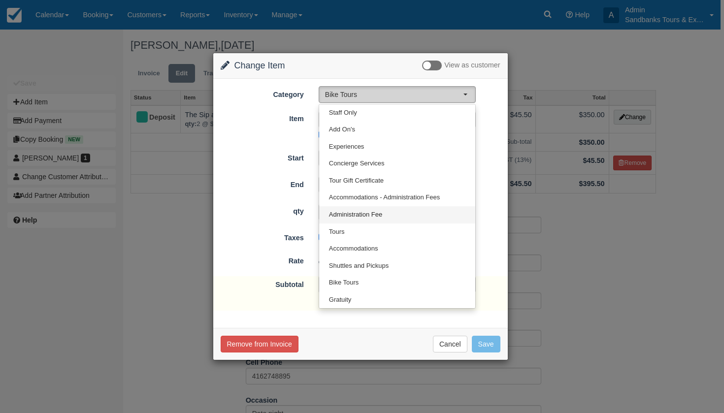
select select "30"
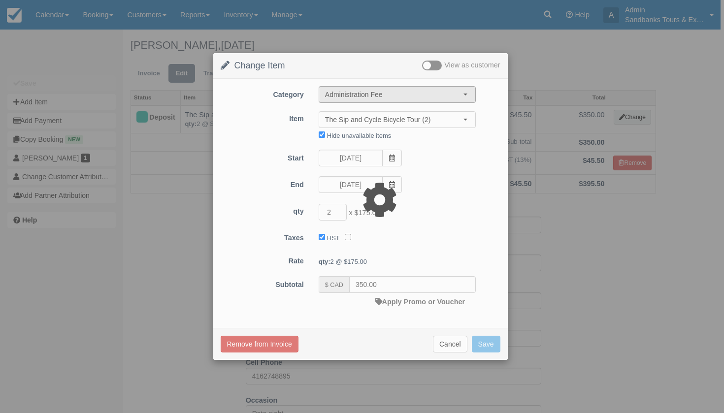
type input "0.00"
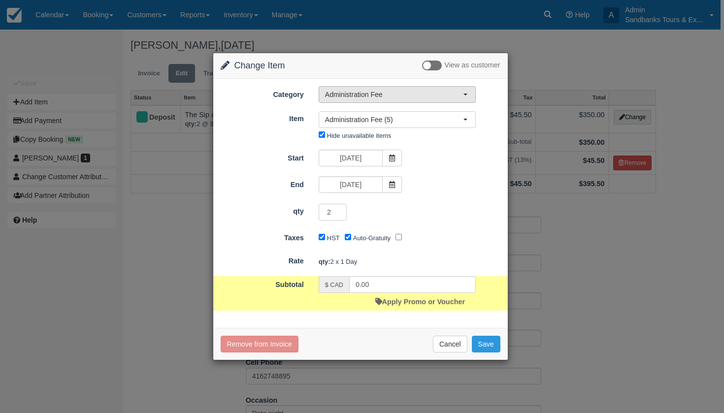
click at [371, 99] on button "Administration Fee" at bounding box center [397, 94] width 157 height 17
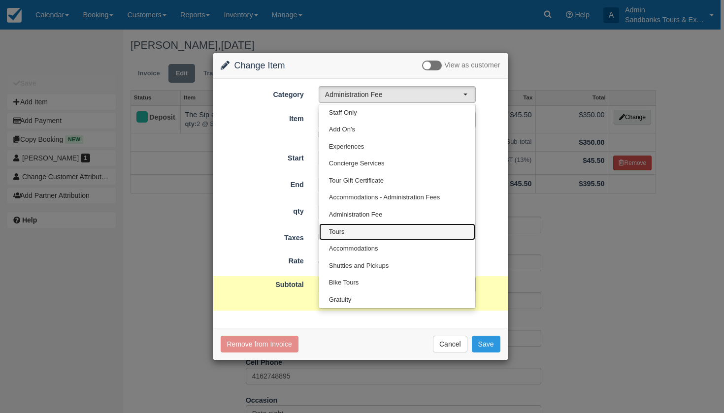
click at [350, 234] on link "Tours" at bounding box center [397, 232] width 156 height 17
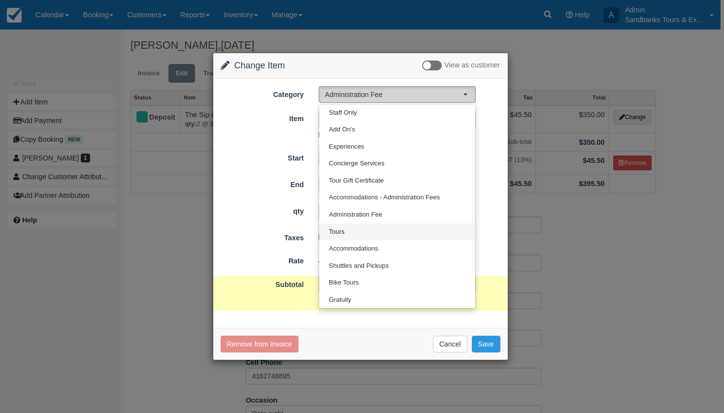
select select "2"
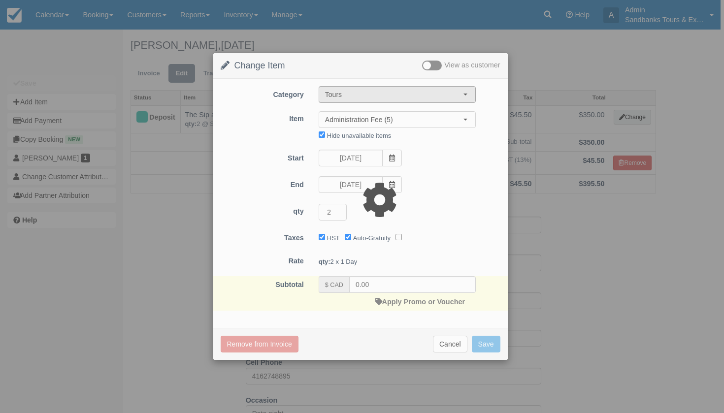
type input "378.00"
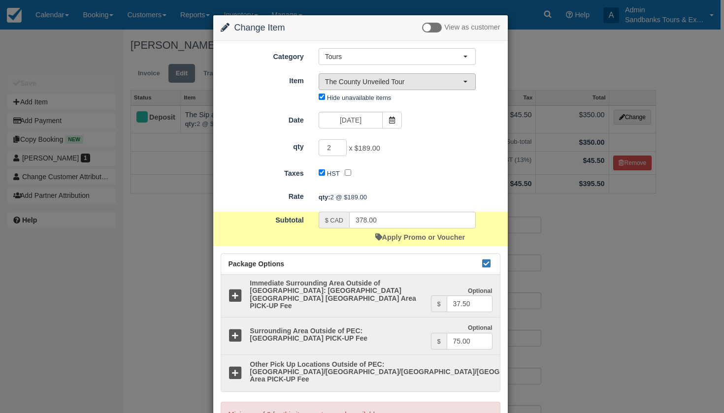
click at [364, 89] on button "The County Unveiled Tour" at bounding box center [397, 81] width 157 height 17
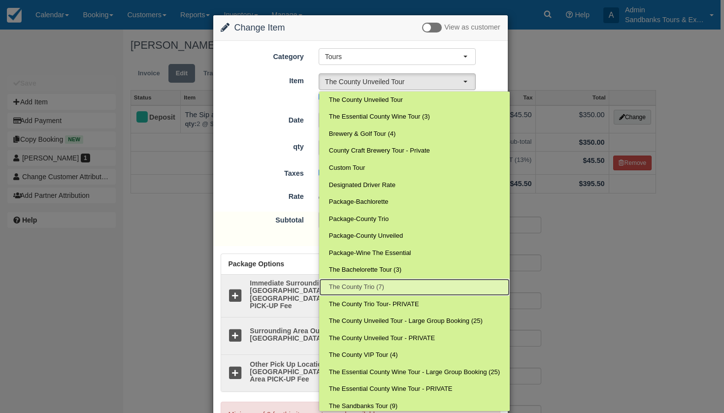
click at [376, 286] on span "The County Trio (7)" at bounding box center [356, 287] width 55 height 9
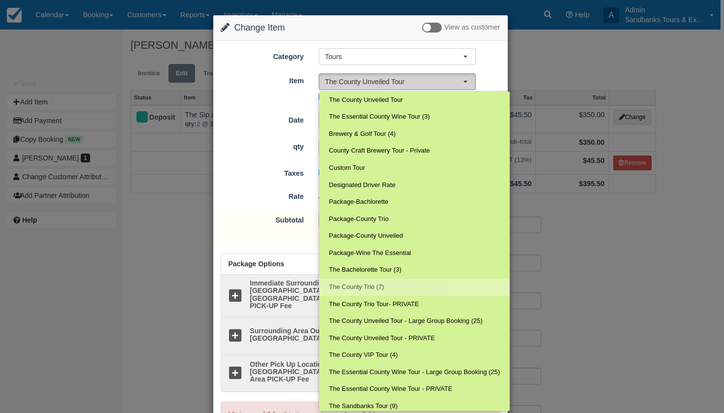
select select "152"
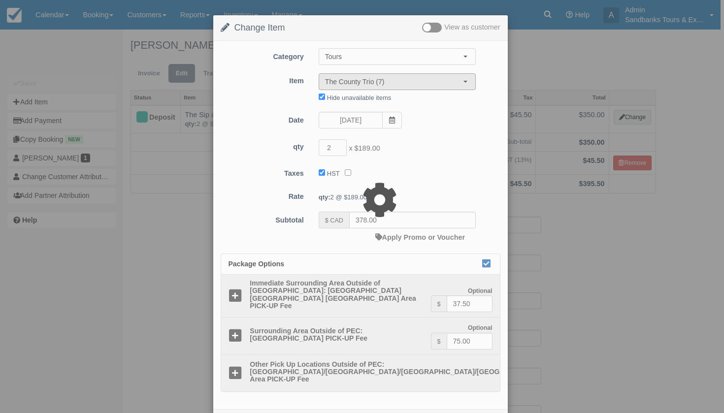
type input "298.00"
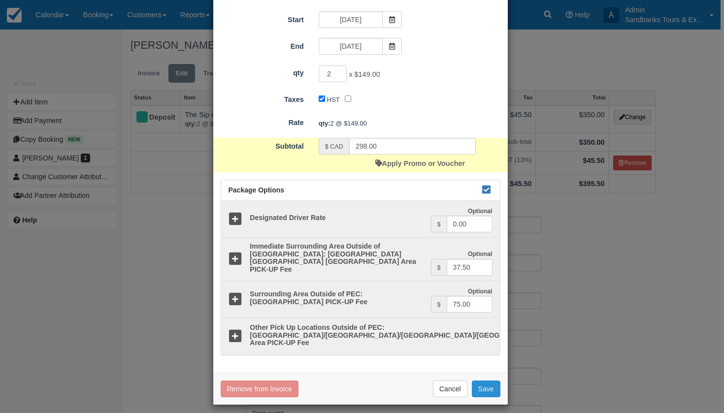
scroll to position [100, 0]
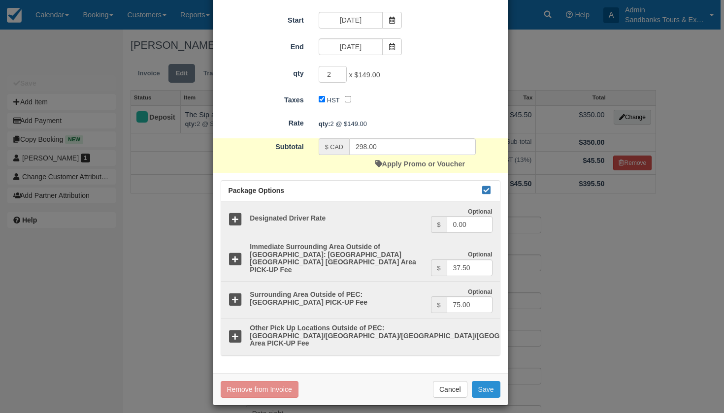
click at [483, 388] on button "Save" at bounding box center [486, 389] width 29 height 17
checkbox input "false"
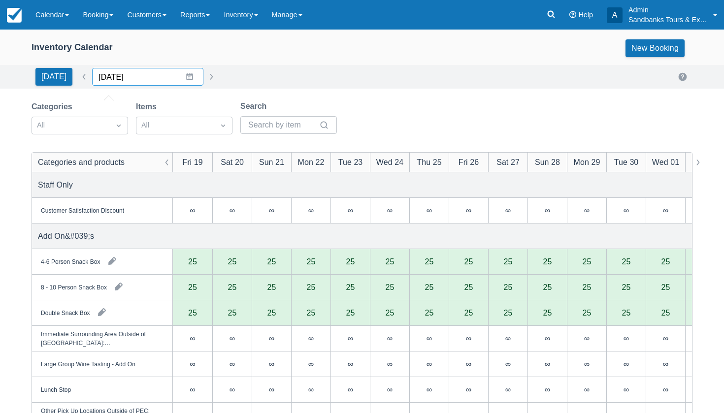
click at [174, 81] on input "[DATE]" at bounding box center [147, 77] width 111 height 18
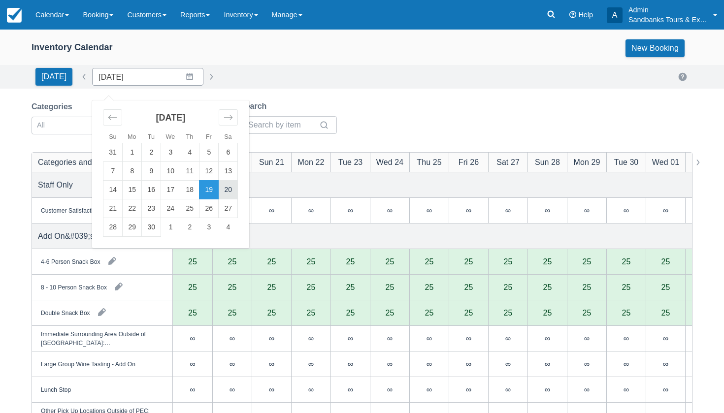
click at [226, 182] on td "20" at bounding box center [228, 190] width 19 height 19
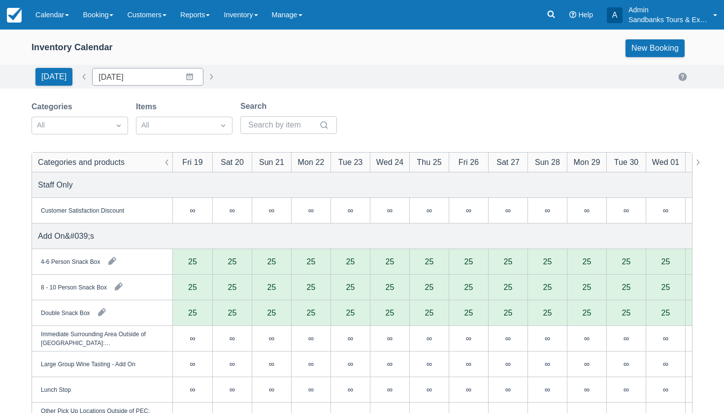
type input "09/20/25"
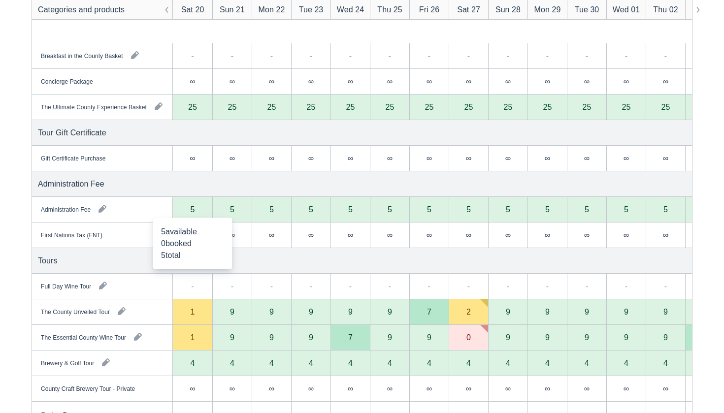
scroll to position [779, 0]
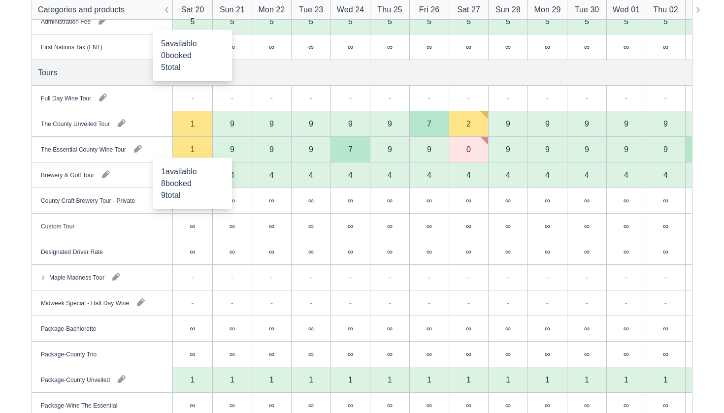
click at [196, 150] on div "1" at bounding box center [192, 150] width 39 height 26
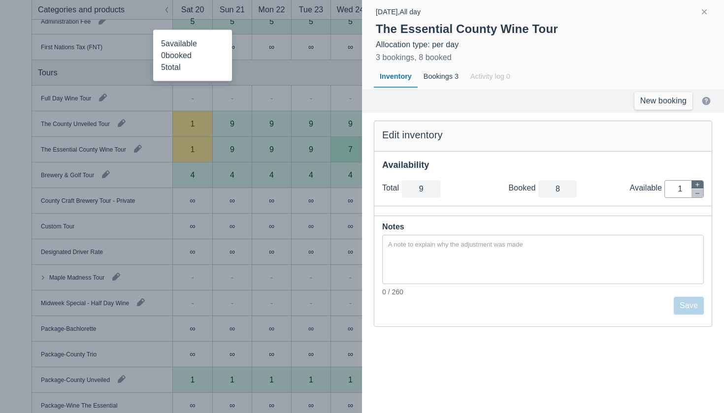
click at [694, 183] on button "button" at bounding box center [698, 185] width 12 height 8
type input "10"
type input "2"
click at [694, 183] on button "button" at bounding box center [698, 185] width 12 height 8
type input "11"
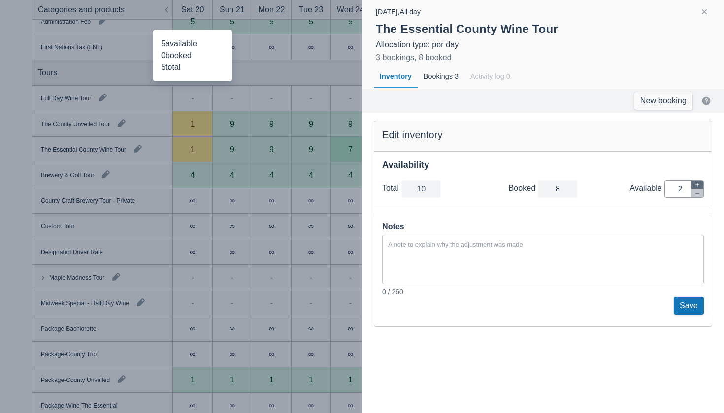
type input "3"
click at [693, 305] on button "Save" at bounding box center [689, 306] width 30 height 18
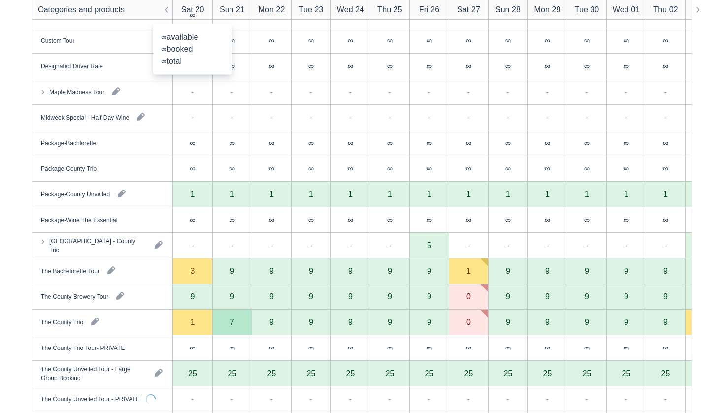
scroll to position [976, 0]
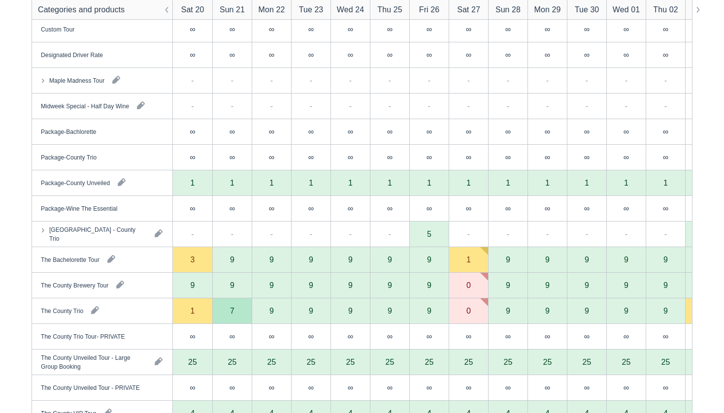
click at [191, 317] on div "1" at bounding box center [192, 312] width 39 height 26
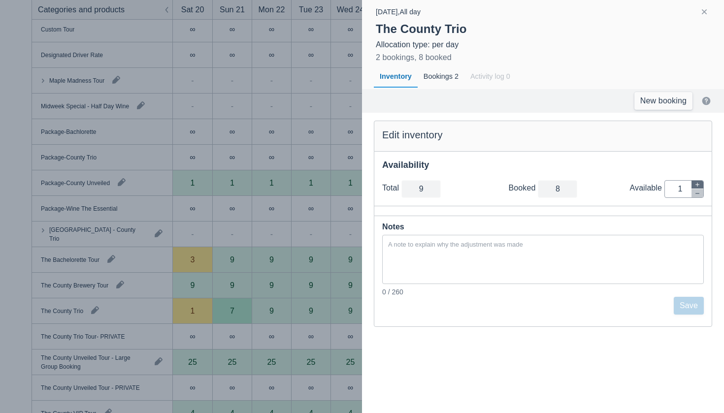
click at [696, 184] on icon "button" at bounding box center [698, 185] width 6 height 6
type input "10"
type input "2"
click at [696, 184] on icon "button" at bounding box center [698, 185] width 6 height 6
type input "11"
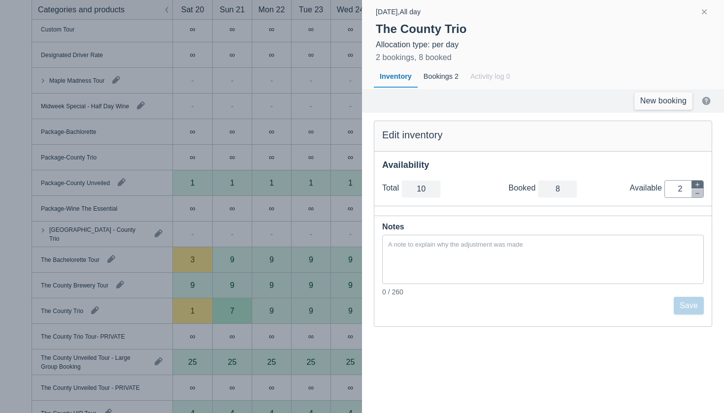
type input "3"
click at [696, 184] on icon "button" at bounding box center [698, 185] width 6 height 6
type input "12"
type input "4"
click at [696, 184] on icon "button" at bounding box center [698, 185] width 6 height 6
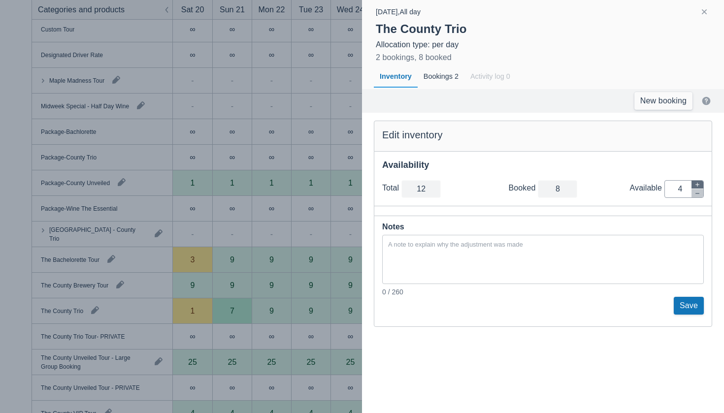
type input "13"
type input "5"
click at [696, 184] on icon "button" at bounding box center [698, 185] width 6 height 6
type input "14"
type input "6"
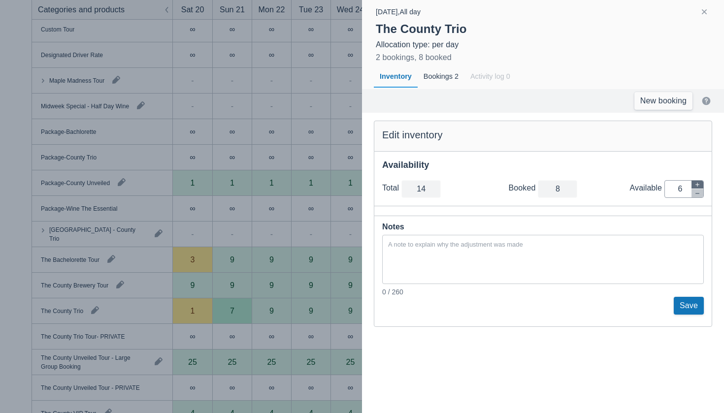
click at [698, 184] on icon "button" at bounding box center [698, 185] width 4 height 4
type input "15"
type input "7"
click at [692, 305] on button "Save" at bounding box center [689, 306] width 30 height 18
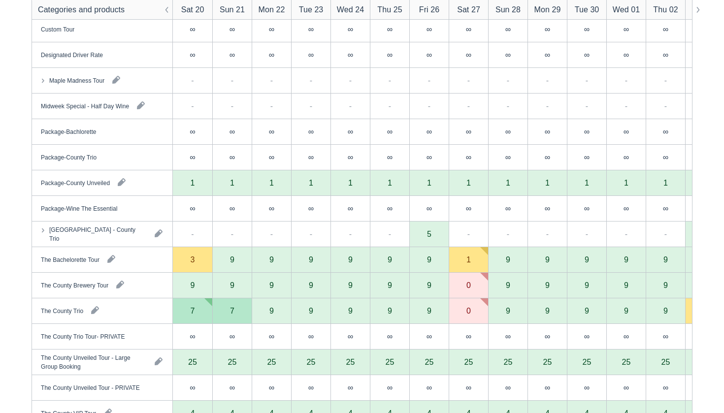
click at [195, 283] on div "9" at bounding box center [193, 285] width 4 height 8
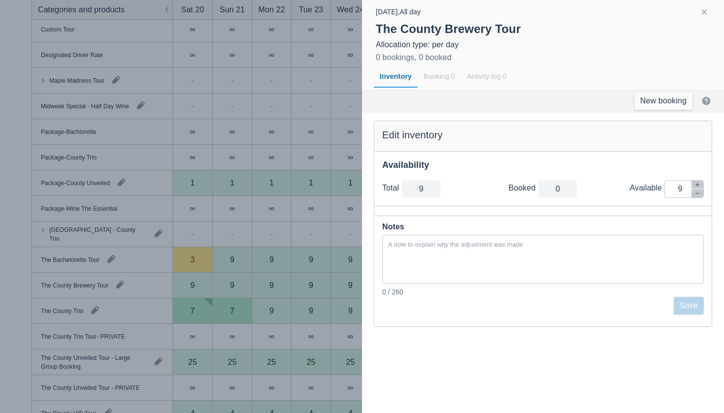
click at [696, 198] on div "Total total 9 Booked booked 0 Available Inventory Adjustment 9" at bounding box center [543, 189] width 338 height 34
click at [699, 191] on icon "button" at bounding box center [698, 194] width 6 height 6
type input "8"
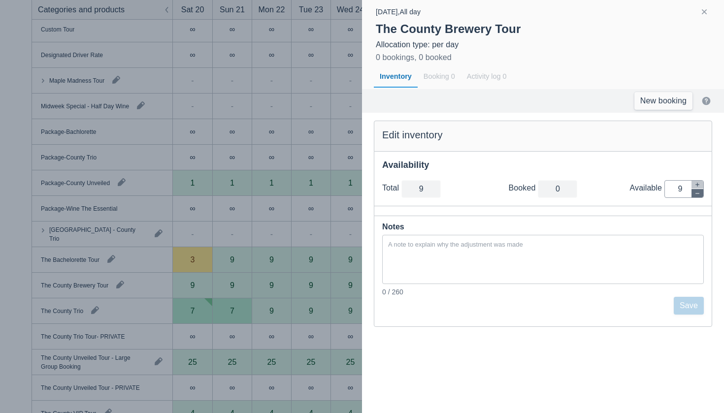
type input "8"
click at [699, 191] on icon "button" at bounding box center [698, 194] width 6 height 6
type input "7"
click at [699, 191] on icon "button" at bounding box center [698, 194] width 6 height 6
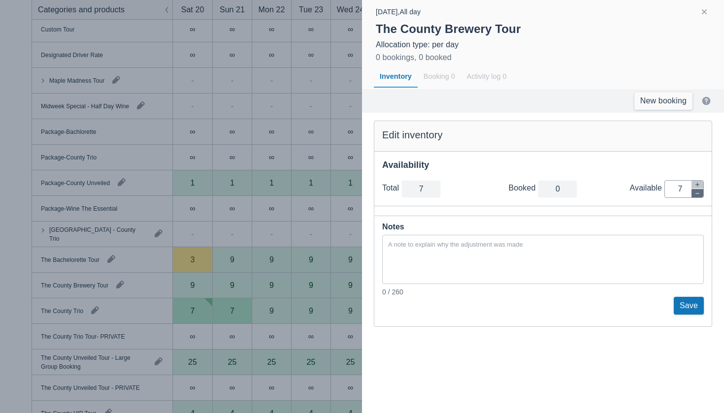
type input "6"
click at [699, 191] on icon "button" at bounding box center [698, 194] width 6 height 6
type input "5"
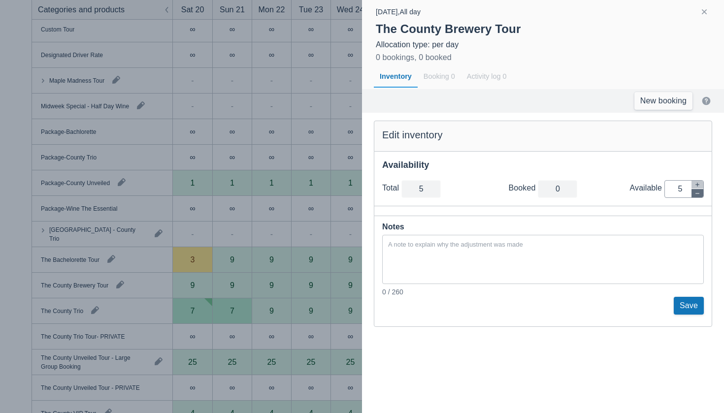
click at [699, 191] on icon "button" at bounding box center [698, 194] width 6 height 6
type input "4"
click at [699, 191] on icon "button" at bounding box center [698, 194] width 6 height 6
type input "3"
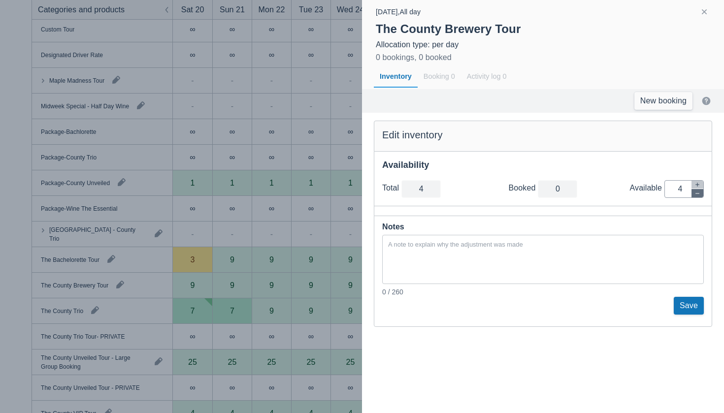
type input "3"
click at [699, 191] on icon "button" at bounding box center [698, 194] width 6 height 6
type input "2"
click at [699, 191] on icon "button" at bounding box center [698, 194] width 6 height 6
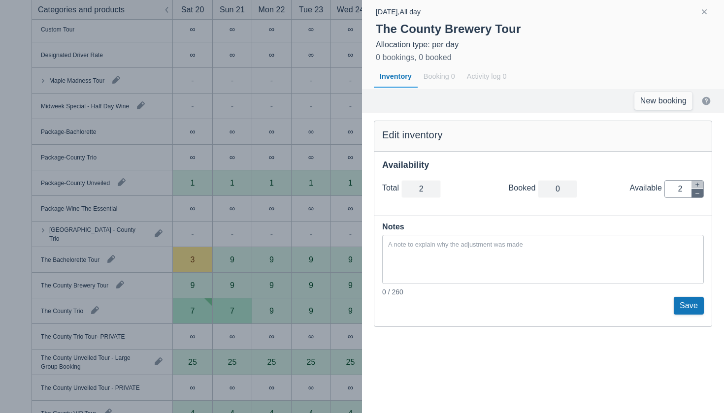
type input "1"
click at [699, 191] on icon "button" at bounding box center [698, 194] width 6 height 6
type input "0"
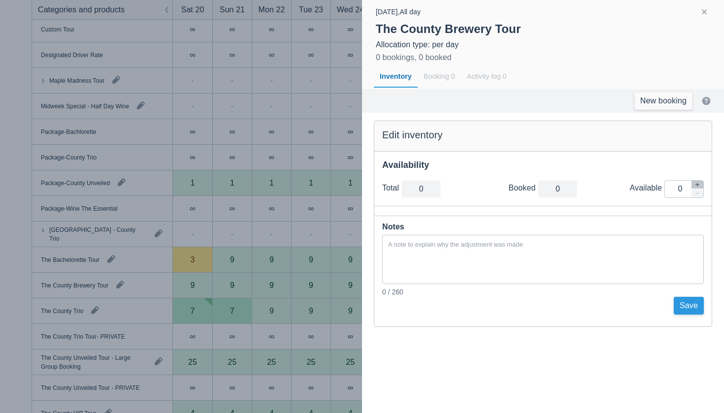
click at [689, 312] on button "Save" at bounding box center [689, 306] width 30 height 18
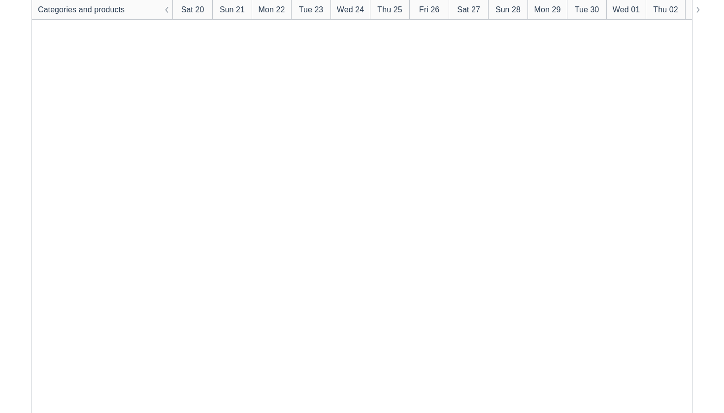
scroll to position [730, 0]
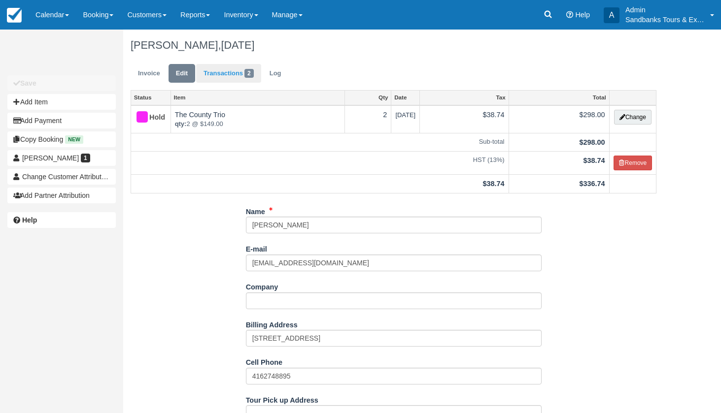
click at [227, 75] on link "Transactions 2" at bounding box center [228, 73] width 65 height 19
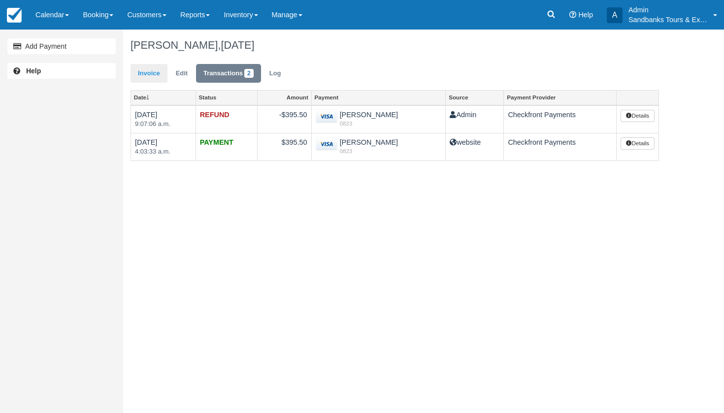
click at [152, 75] on link "Invoice" at bounding box center [149, 73] width 37 height 19
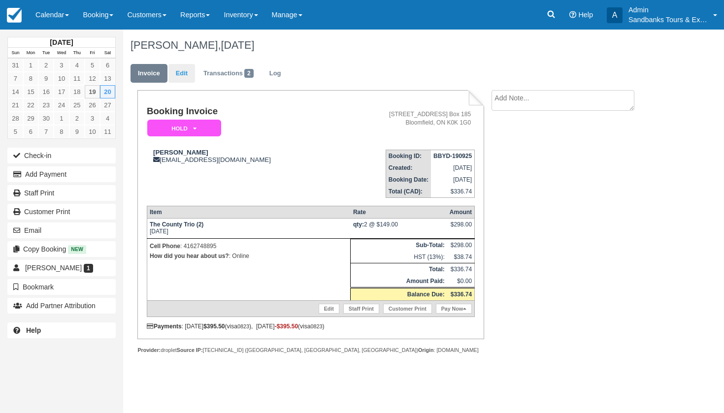
click at [180, 78] on link "Edit" at bounding box center [182, 73] width 27 height 19
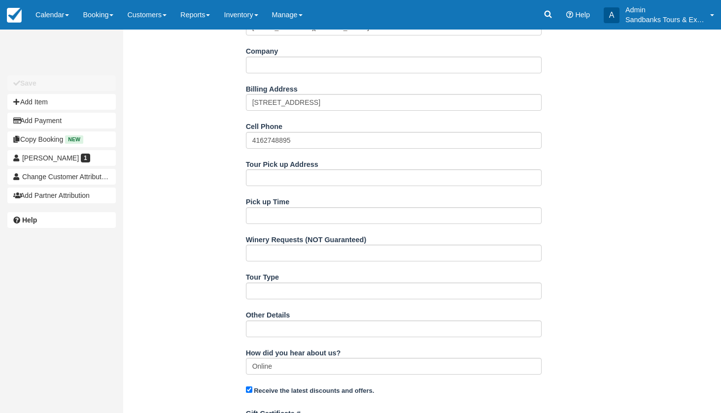
scroll to position [237, 0]
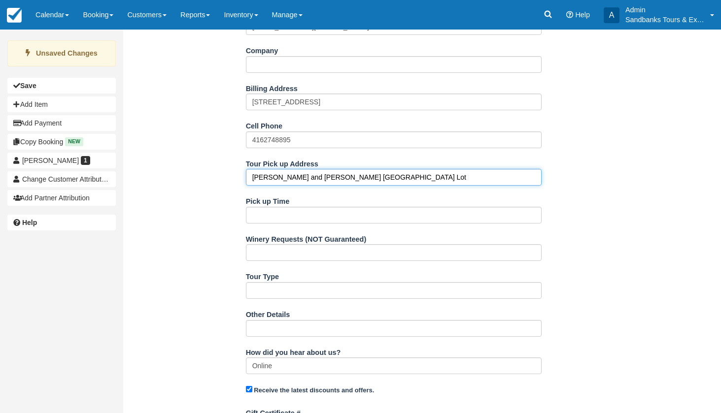
type input "[PERSON_NAME] and [PERSON_NAME] [GEOGRAPHIC_DATA] Lot"
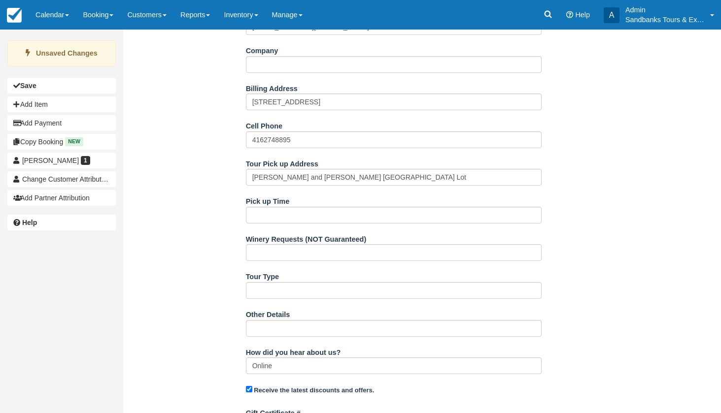
click at [222, 223] on div "Name [PERSON_NAME] E-mail [EMAIL_ADDRESS][DOMAIN_NAME] Did you mean ? Company B…" at bounding box center [393, 278] width 541 height 623
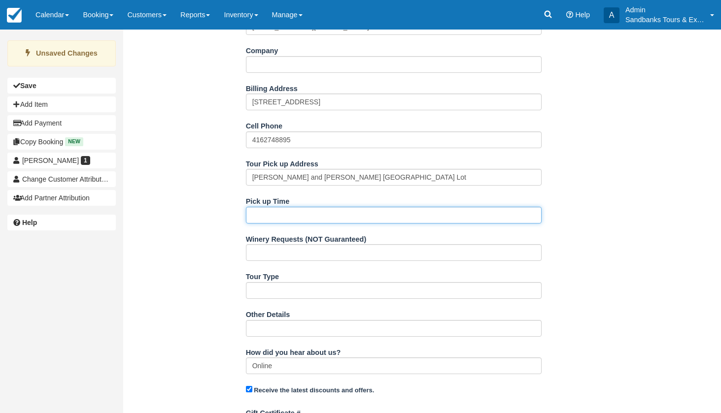
click at [279, 214] on input "Pick up Time" at bounding box center [394, 215] width 296 height 17
type input "1:05pm"
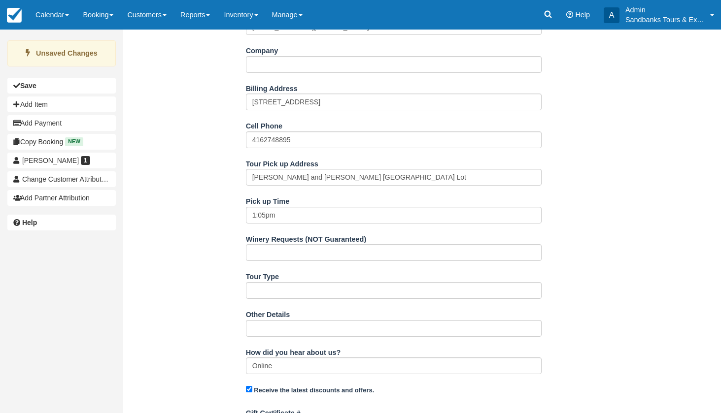
click at [229, 203] on div "Name [PERSON_NAME] E-mail [EMAIL_ADDRESS][DOMAIN_NAME] Did you mean ? Company B…" at bounding box center [393, 278] width 541 height 623
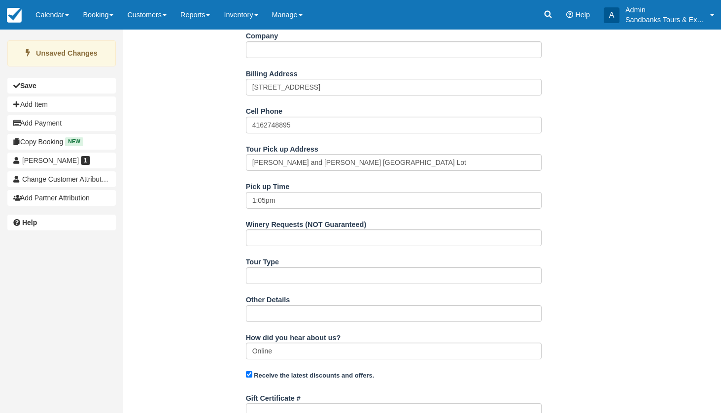
scroll to position [252, 0]
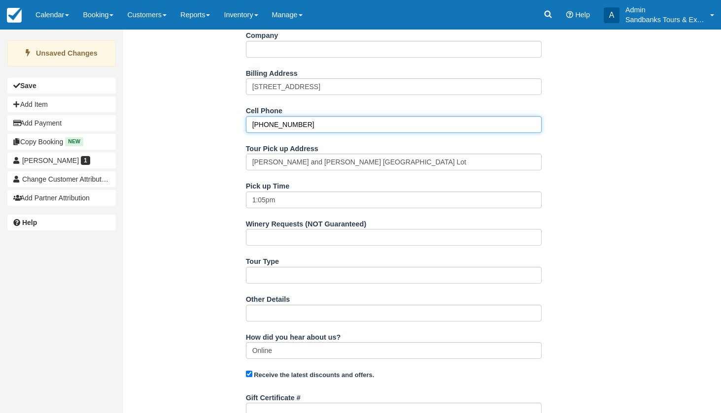
click at [276, 122] on input "[PHONE_NUMBER]" at bounding box center [394, 124] width 296 height 17
type input "[PHONE_NUMBER]"
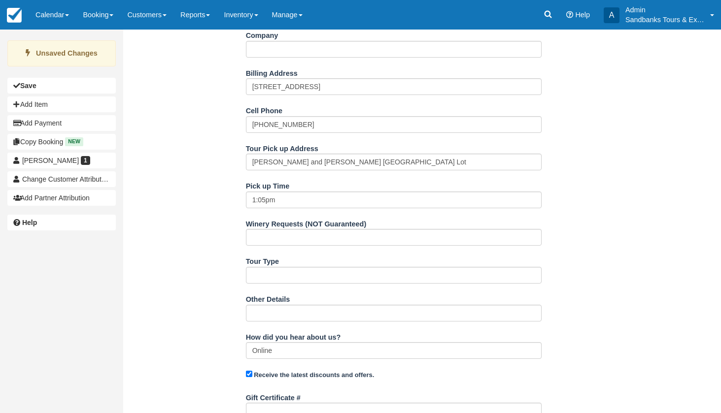
click at [180, 229] on div "Name [PERSON_NAME] E-mail [EMAIL_ADDRESS][DOMAIN_NAME] Did you mean ? Company B…" at bounding box center [393, 263] width 541 height 623
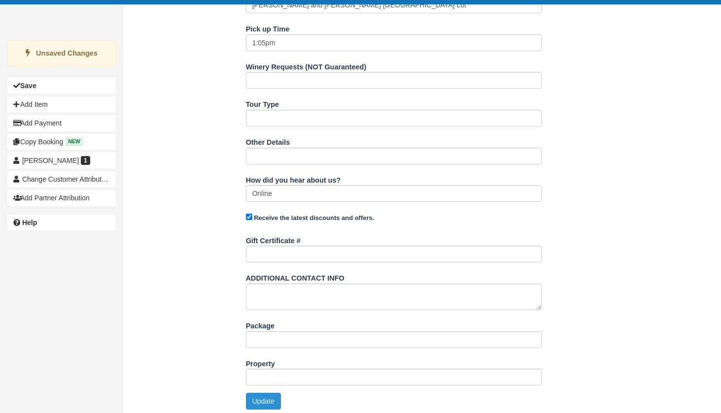
scroll to position [408, 0]
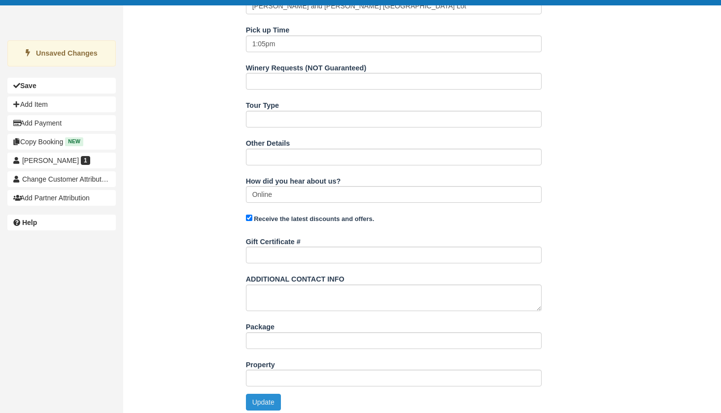
click at [258, 399] on button "Update" at bounding box center [263, 402] width 35 height 17
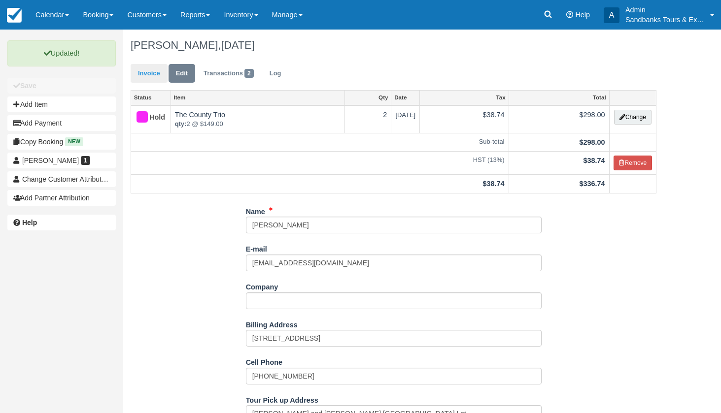
scroll to position [0, 0]
click at [145, 74] on link "Invoice" at bounding box center [149, 73] width 37 height 19
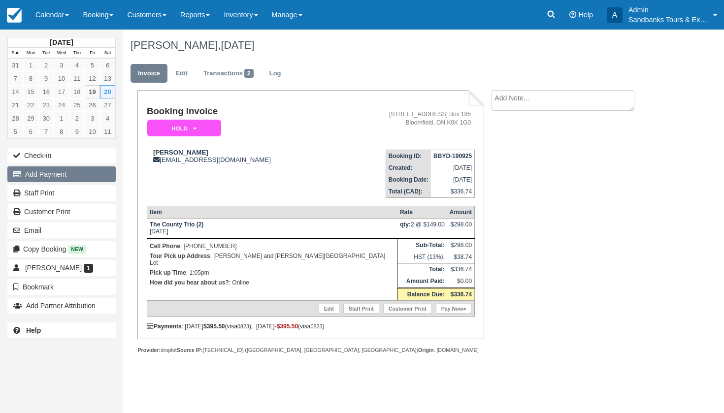
click at [41, 173] on button "Add Payment" at bounding box center [61, 175] width 108 height 16
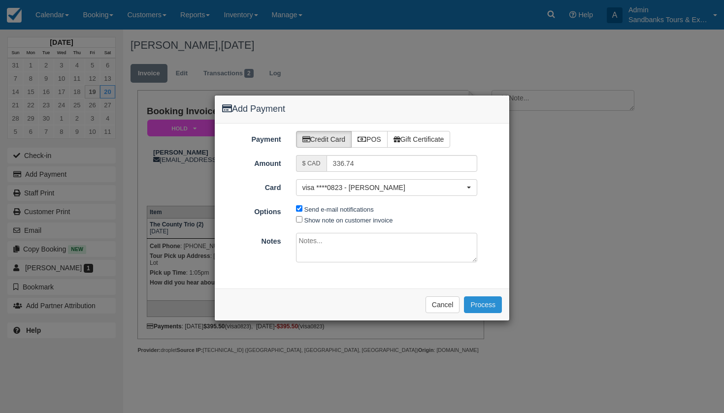
click at [491, 305] on button "Process" at bounding box center [483, 305] width 38 height 17
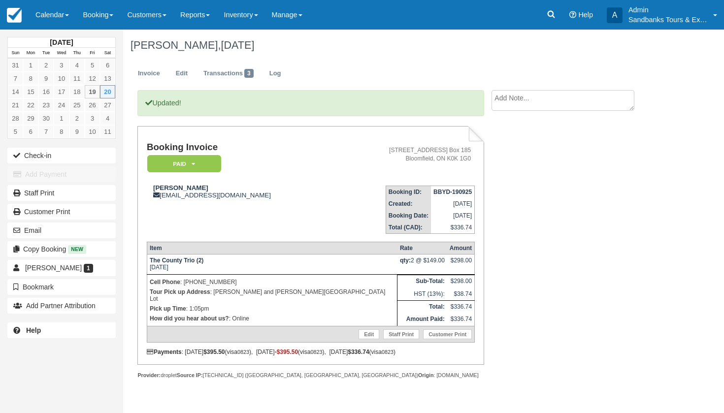
click at [544, 237] on div "Updated! Booking Invoice Paid   Pending Deposit Hold Deposit Waiting Cancelled …" at bounding box center [394, 245] width 542 height 310
click at [61, 25] on link "Calendar" at bounding box center [52, 15] width 47 height 30
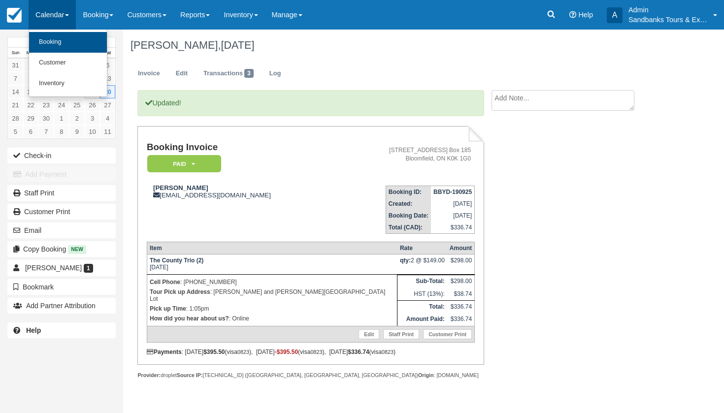
click at [64, 48] on link "Booking" at bounding box center [68, 42] width 78 height 21
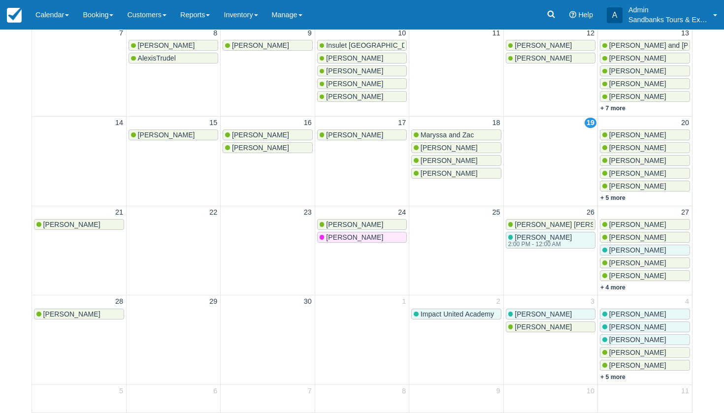
scroll to position [237, 0]
